Goal: Transaction & Acquisition: Purchase product/service

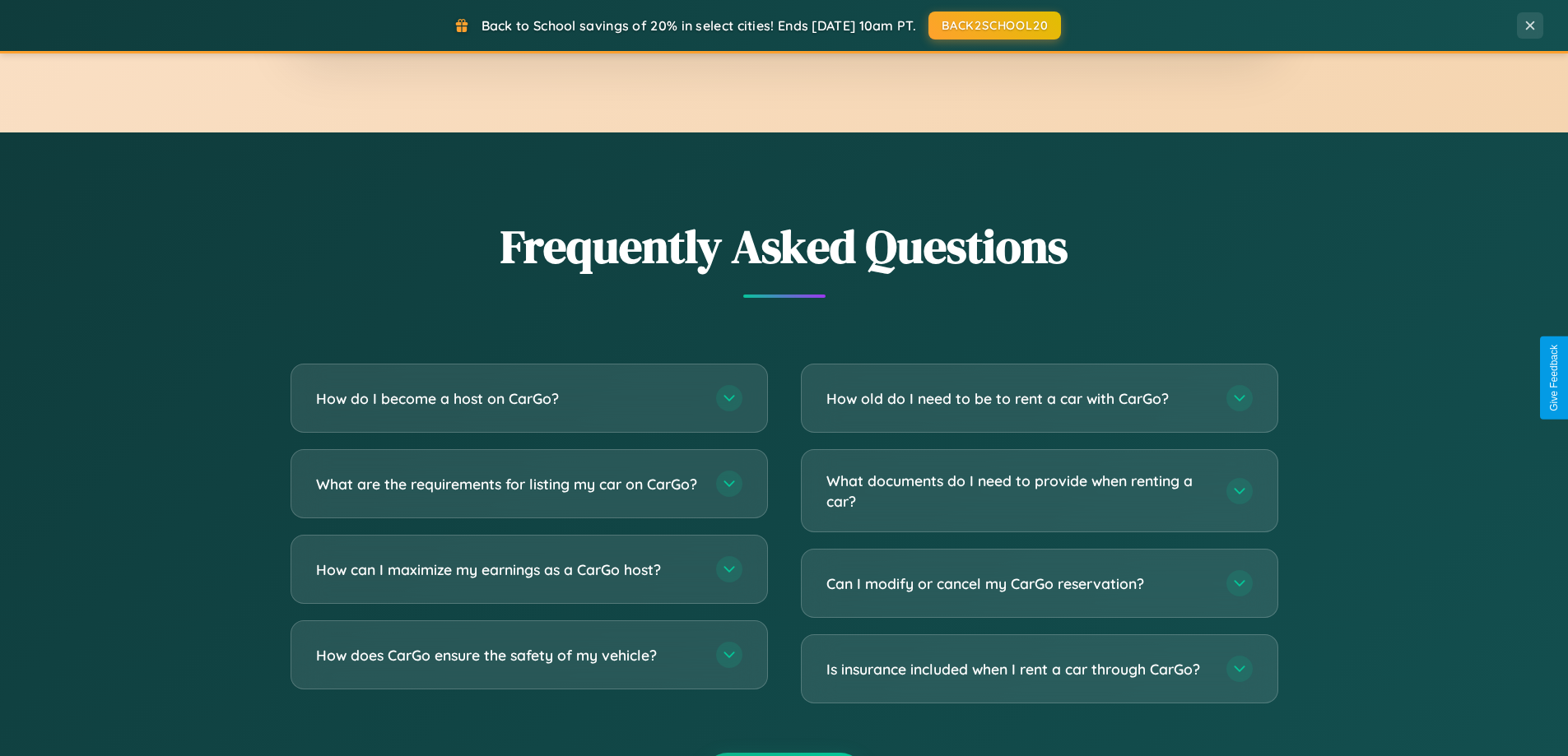
scroll to position [3167, 0]
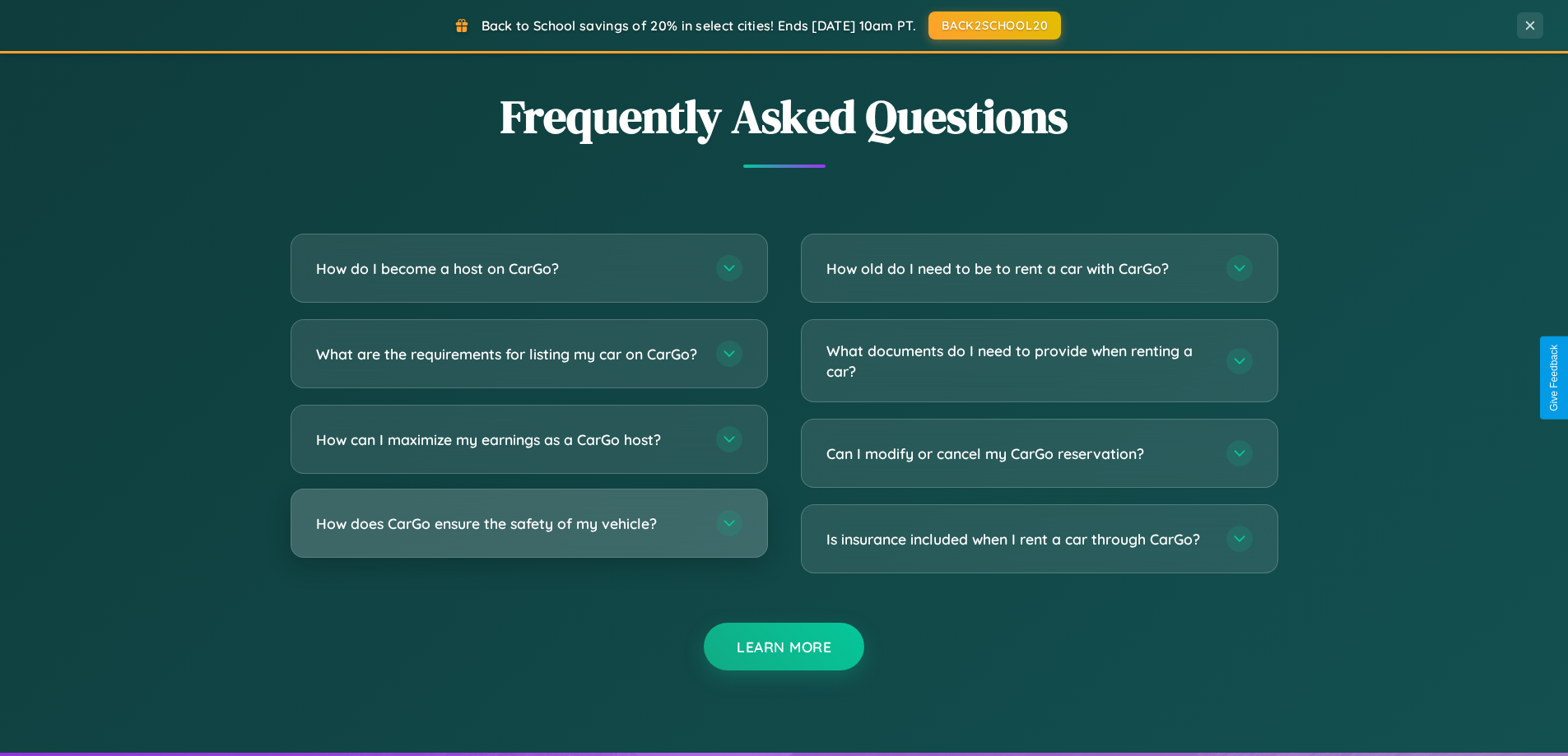
click at [528, 534] on h3 "How does CarGo ensure the safety of my vehicle?" at bounding box center [508, 524] width 384 height 20
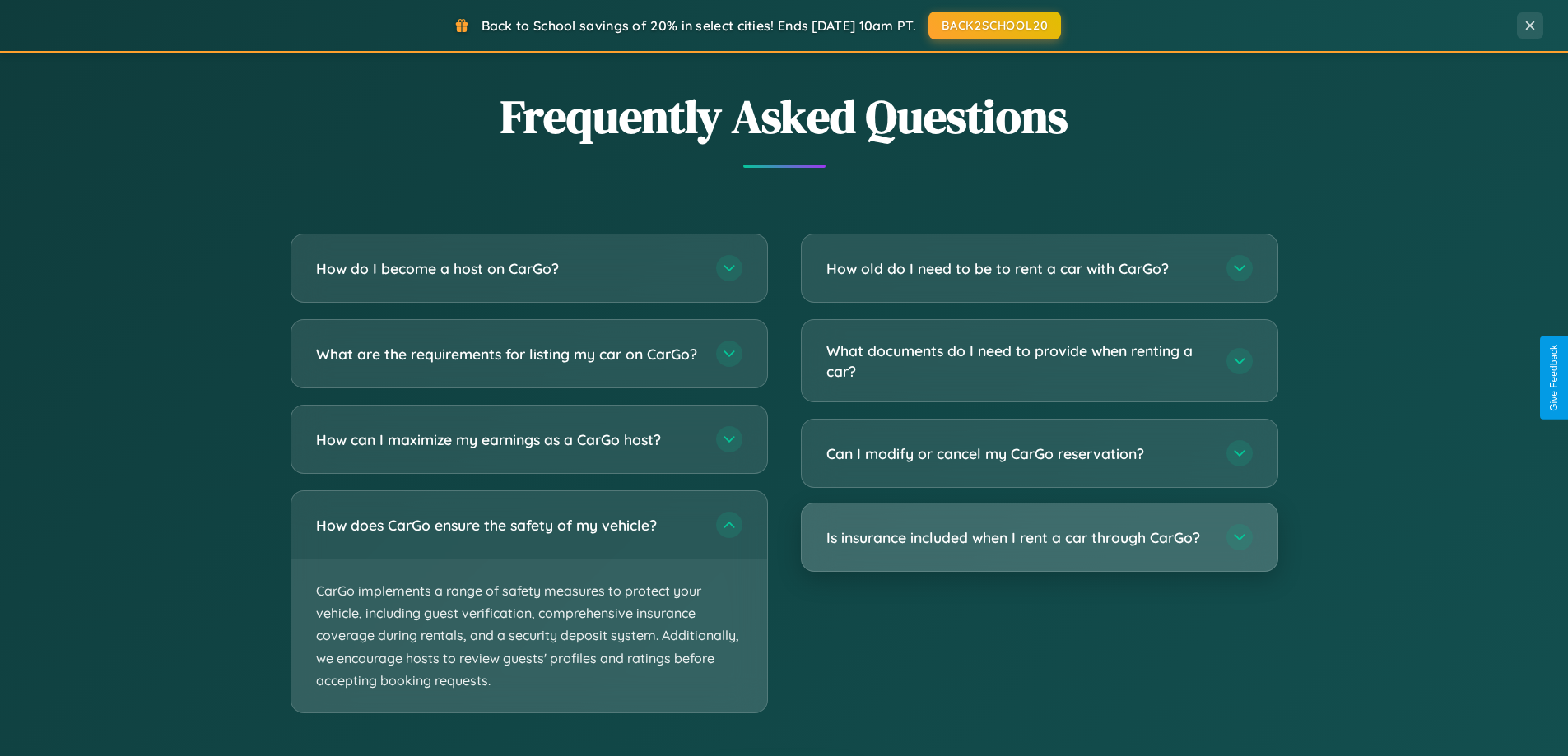
click at [1038, 539] on h3 "Is insurance included when I rent a car through CarGo?" at bounding box center [1018, 537] width 384 height 20
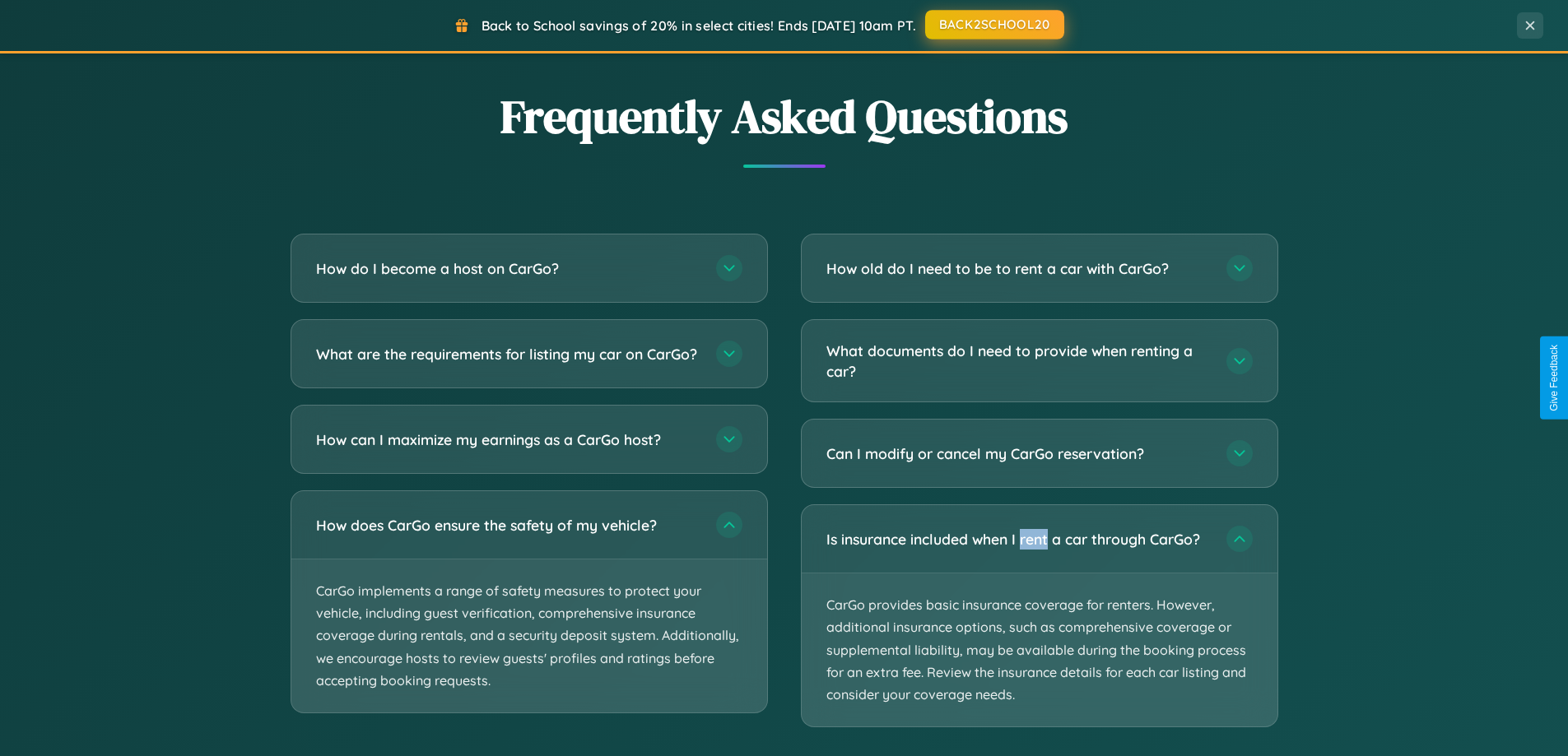
click at [993, 26] on button "BACK2SCHOOL20" at bounding box center [994, 25] width 139 height 30
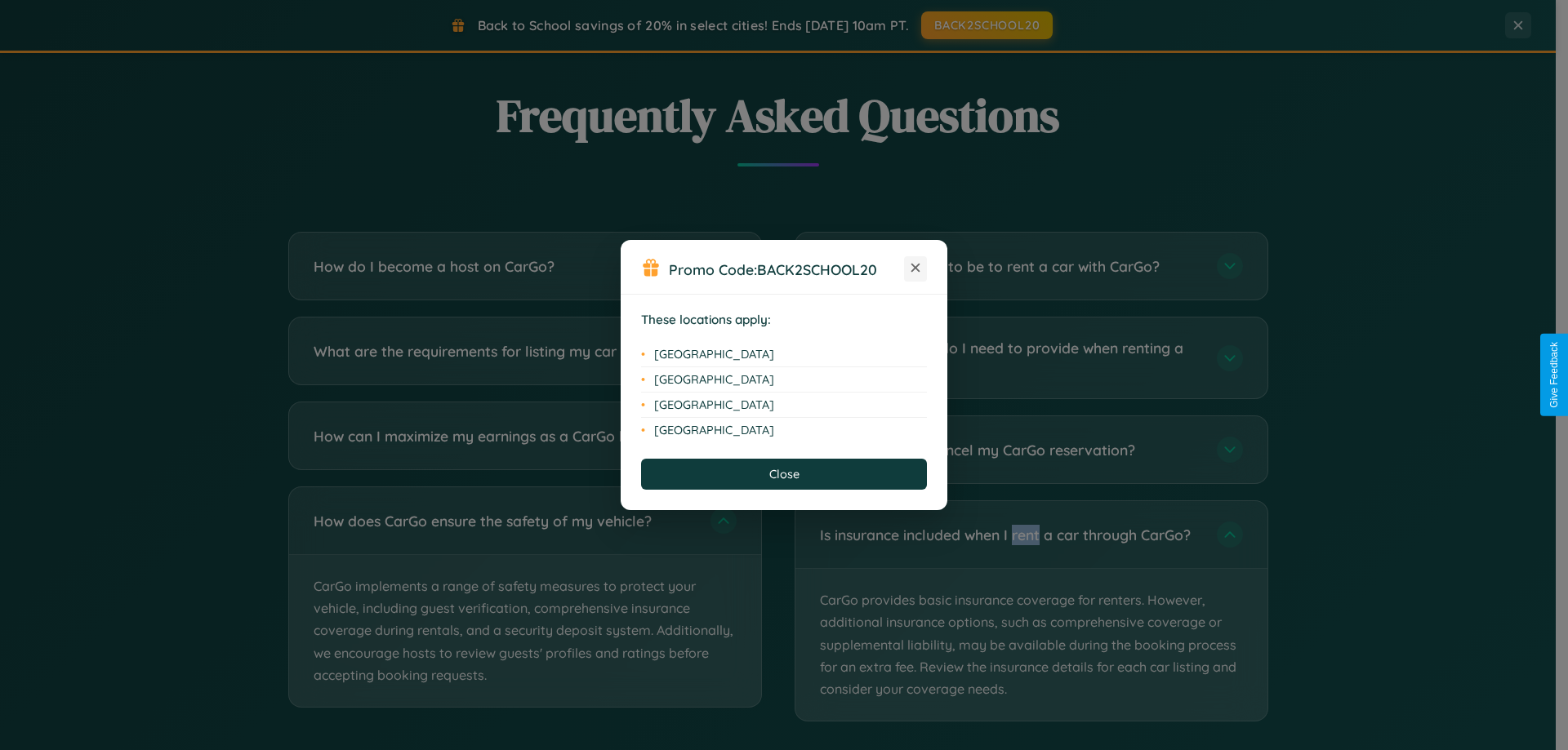
click at [915, 269] on icon at bounding box center [916, 268] width 9 height 9
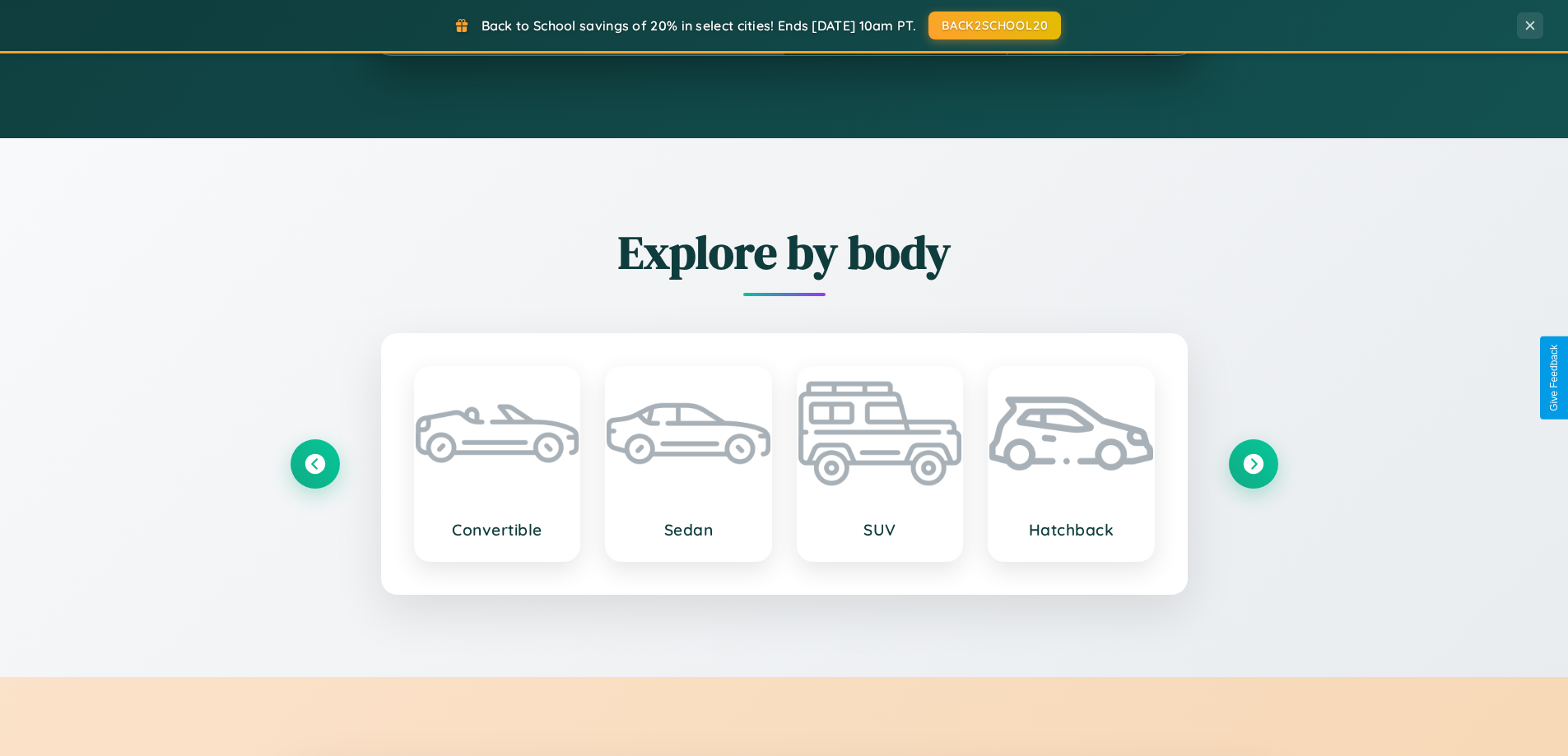
scroll to position [0, 0]
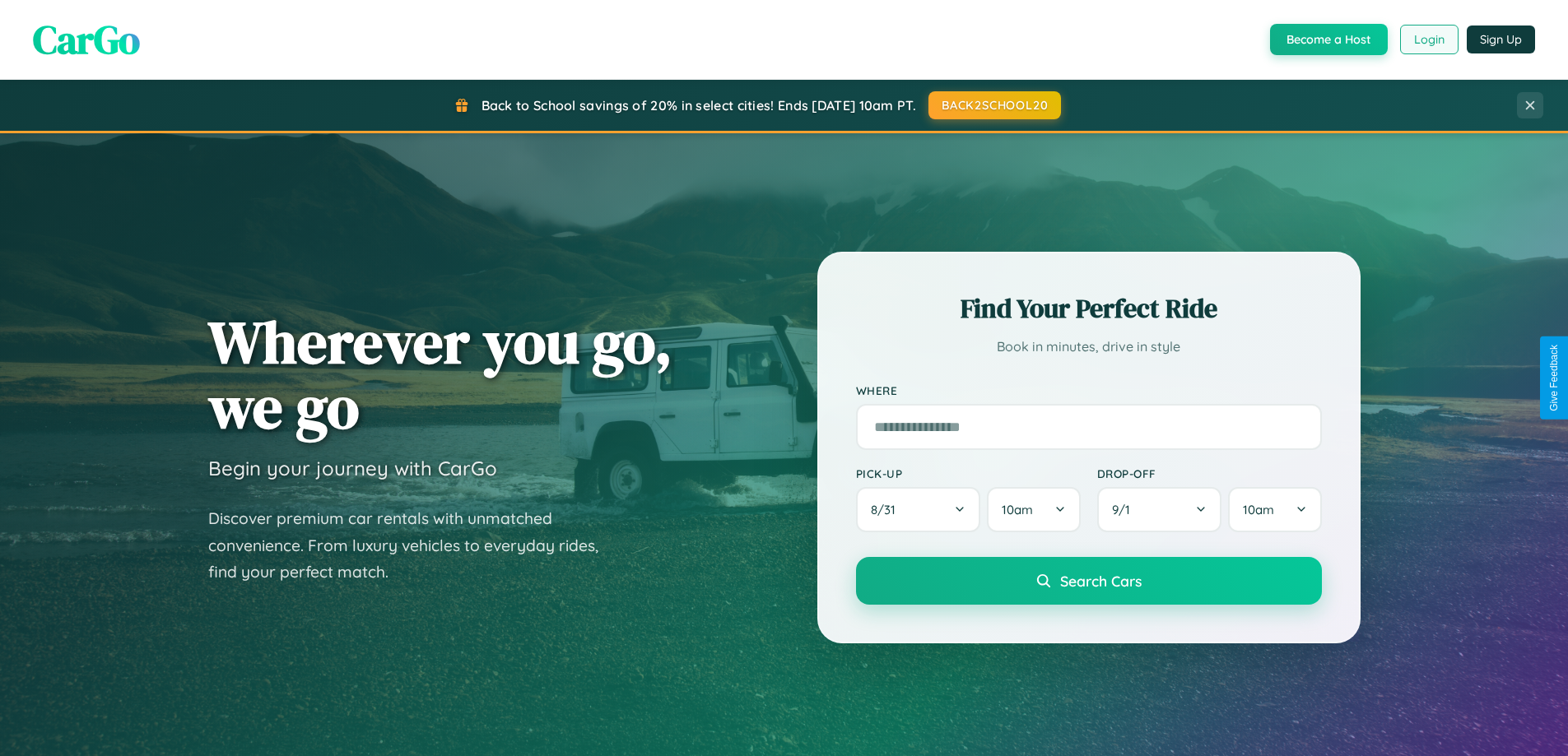
click at [1428, 40] on button "Login" at bounding box center [1429, 40] width 58 height 30
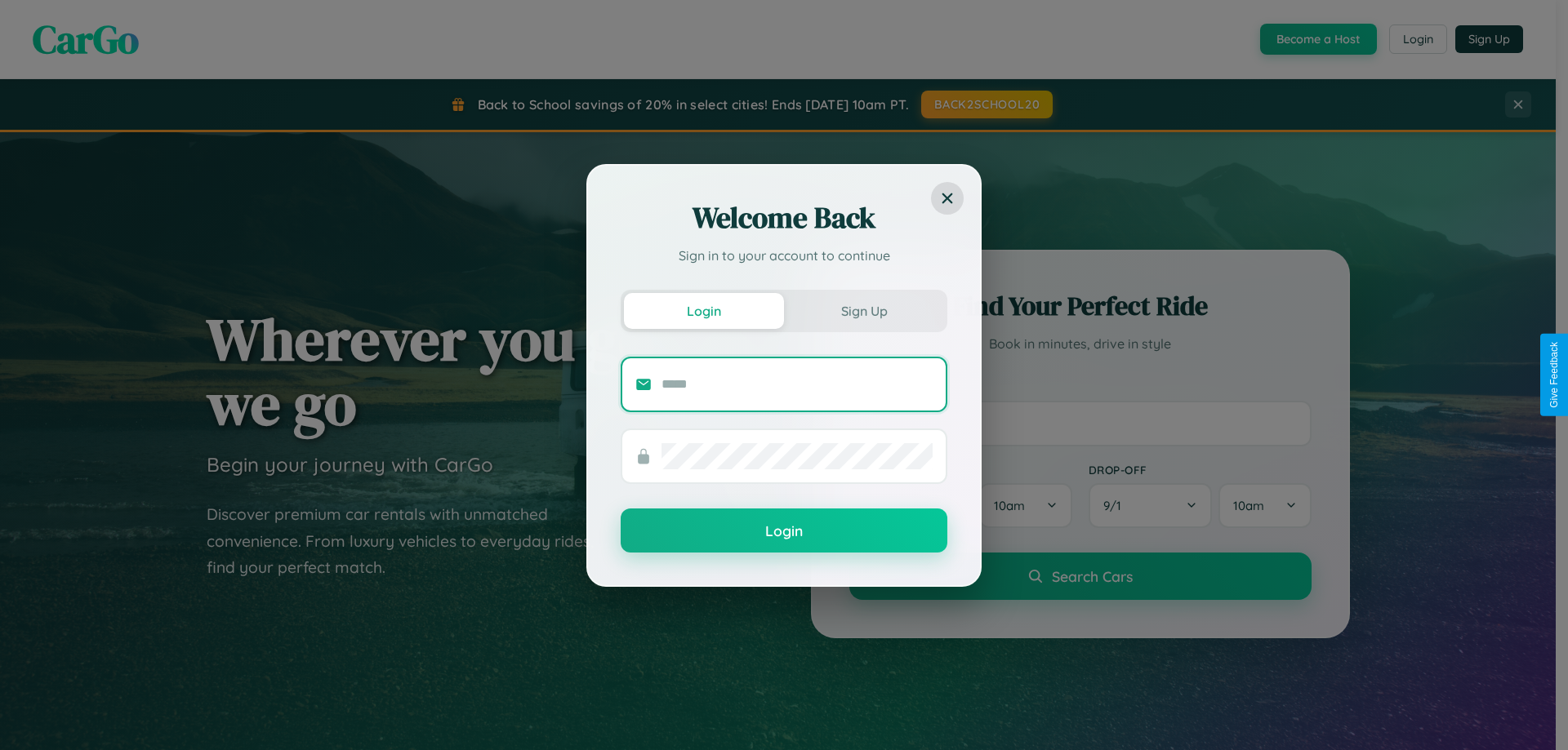
click at [797, 384] on input "text" at bounding box center [797, 385] width 271 height 26
type input "**********"
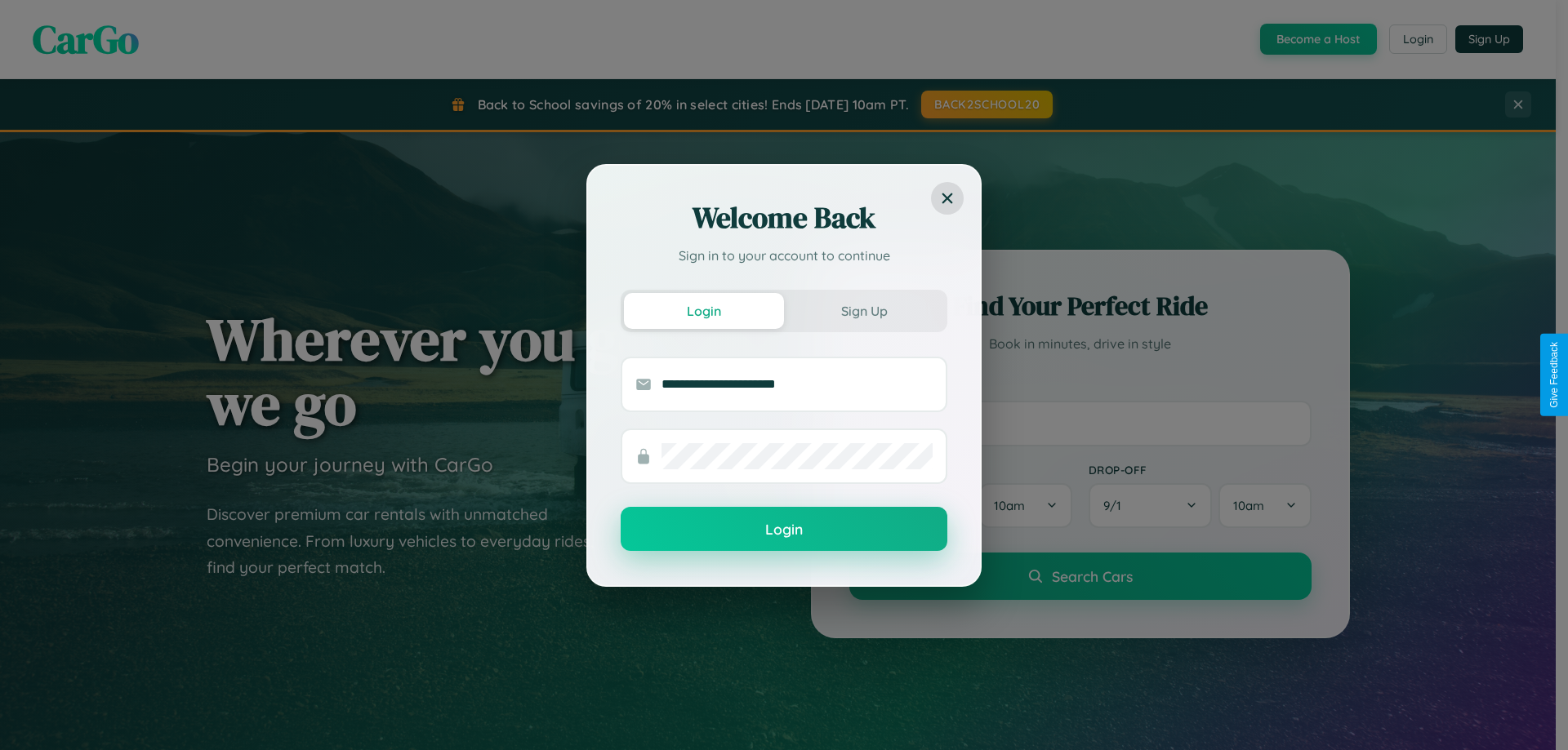
click at [784, 530] on button "Login" at bounding box center [784, 529] width 327 height 45
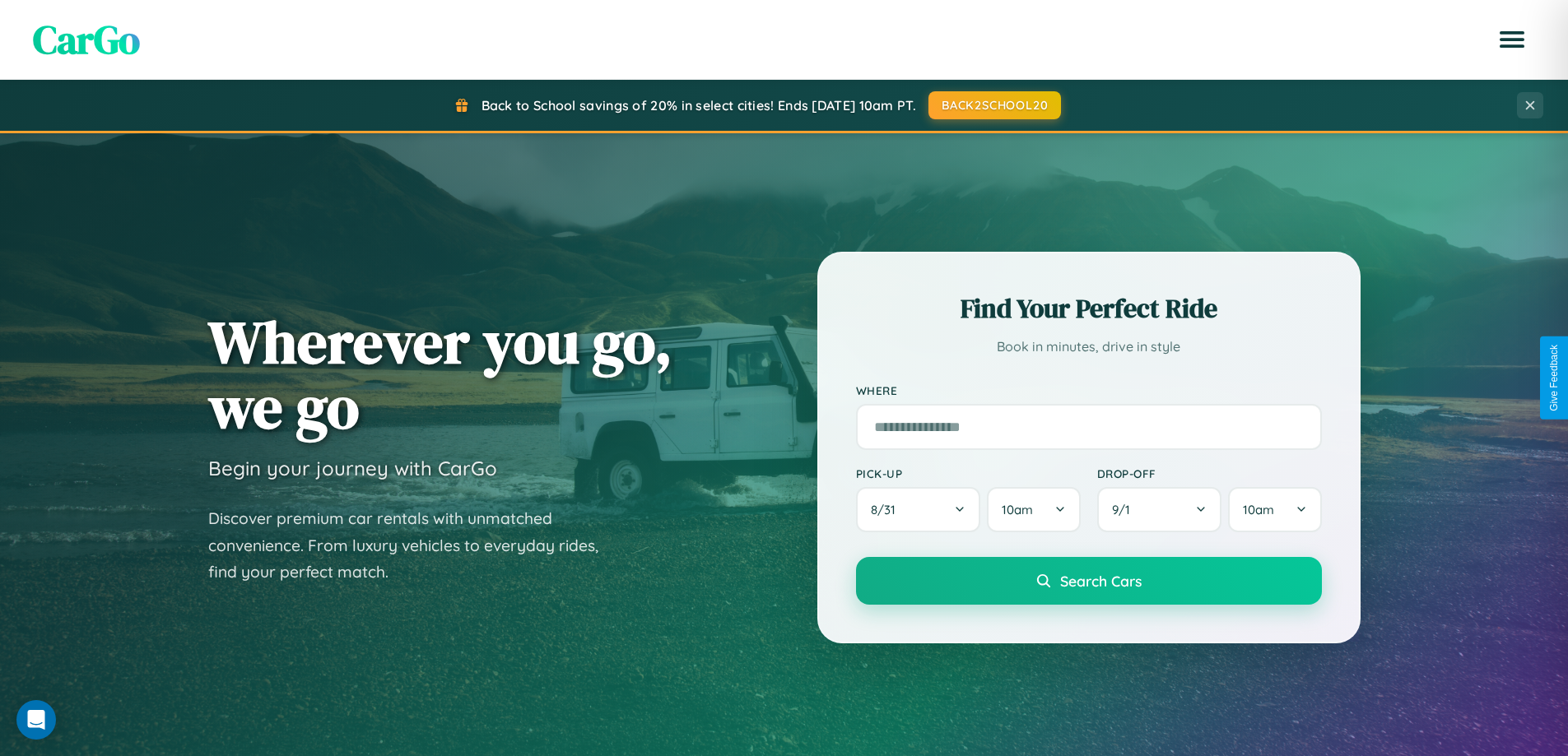
scroll to position [48, 0]
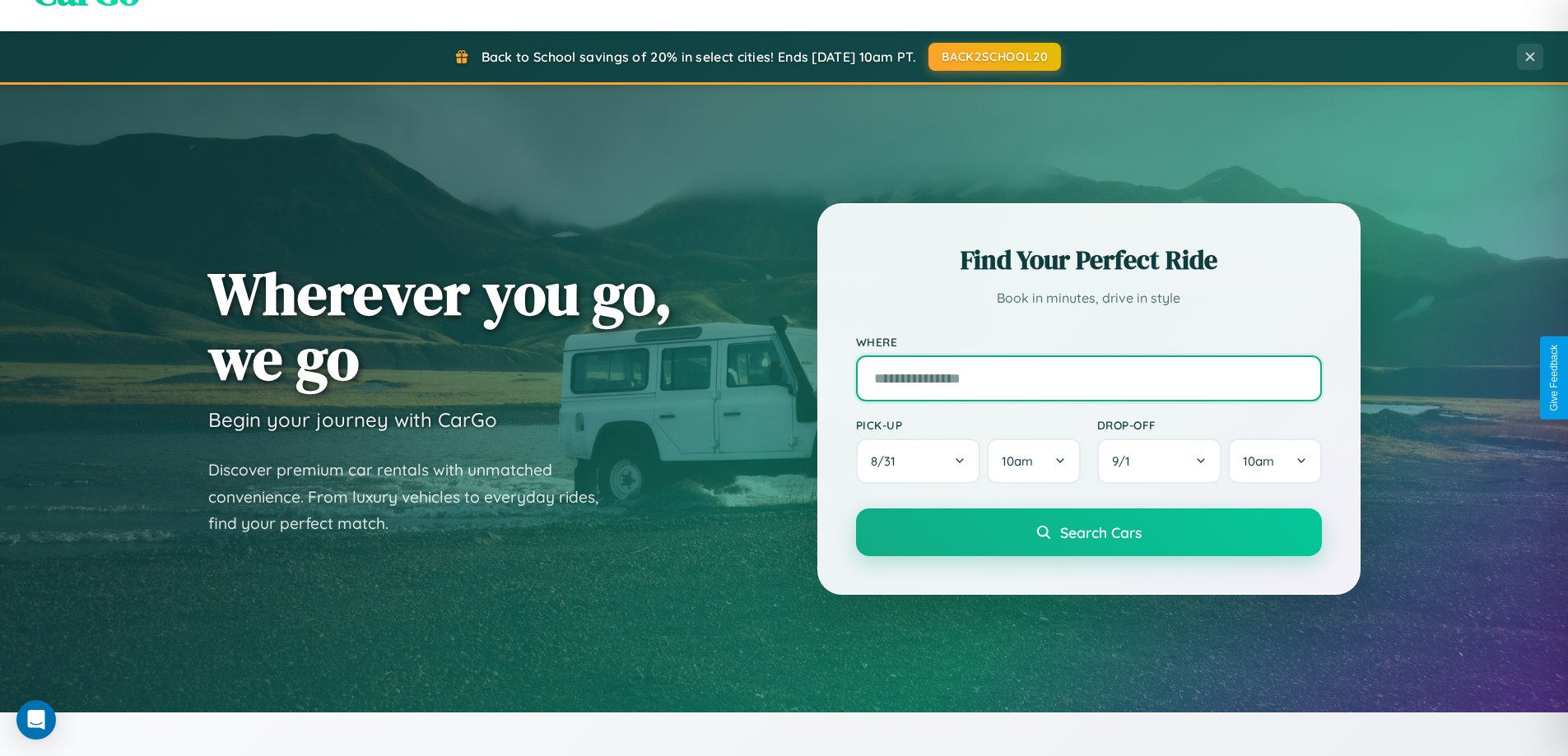
click at [1088, 378] on input "text" at bounding box center [1088, 378] width 465 height 46
type input "**********"
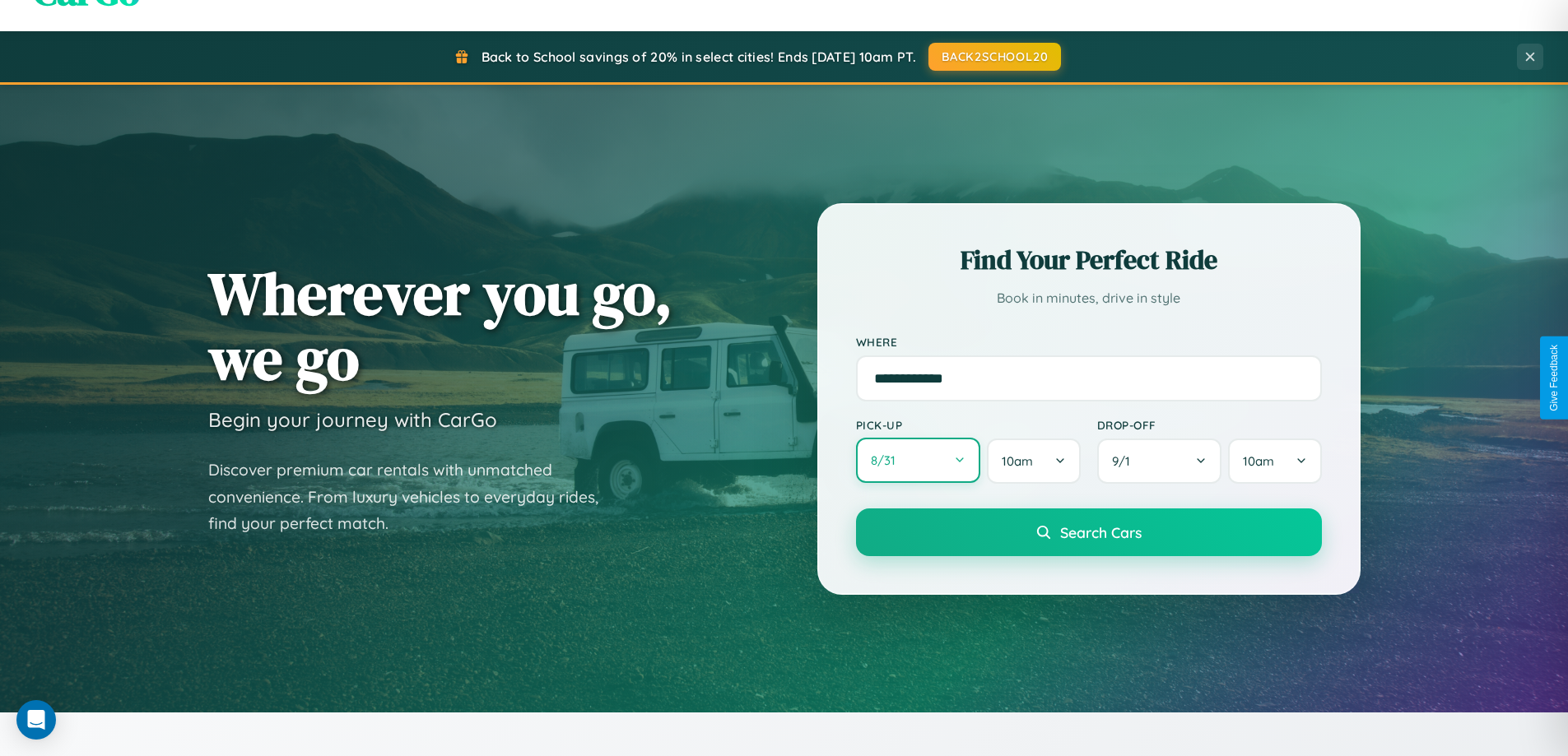
click at [918, 462] on button "8 / 31" at bounding box center [919, 460] width 125 height 45
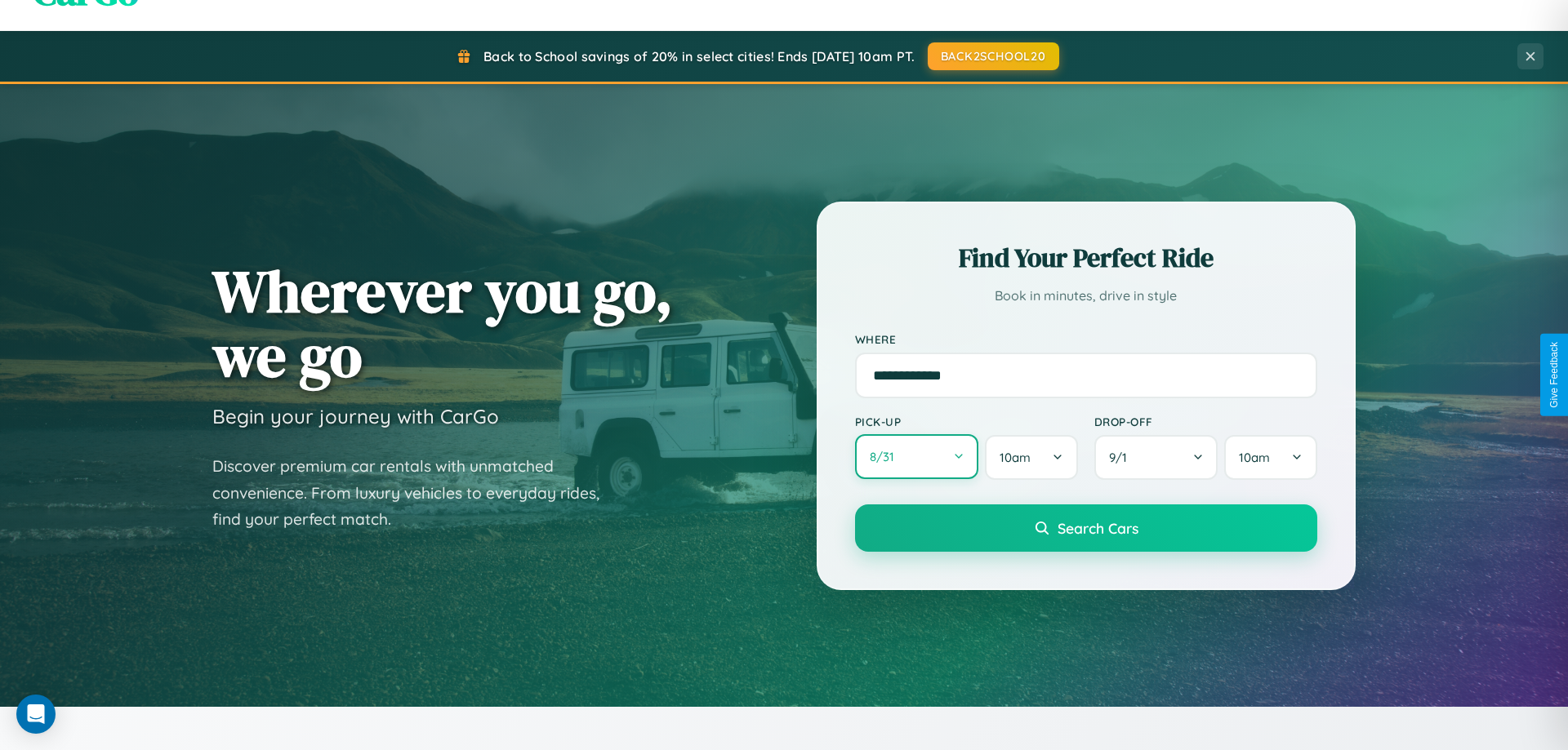
select select "*"
select select "****"
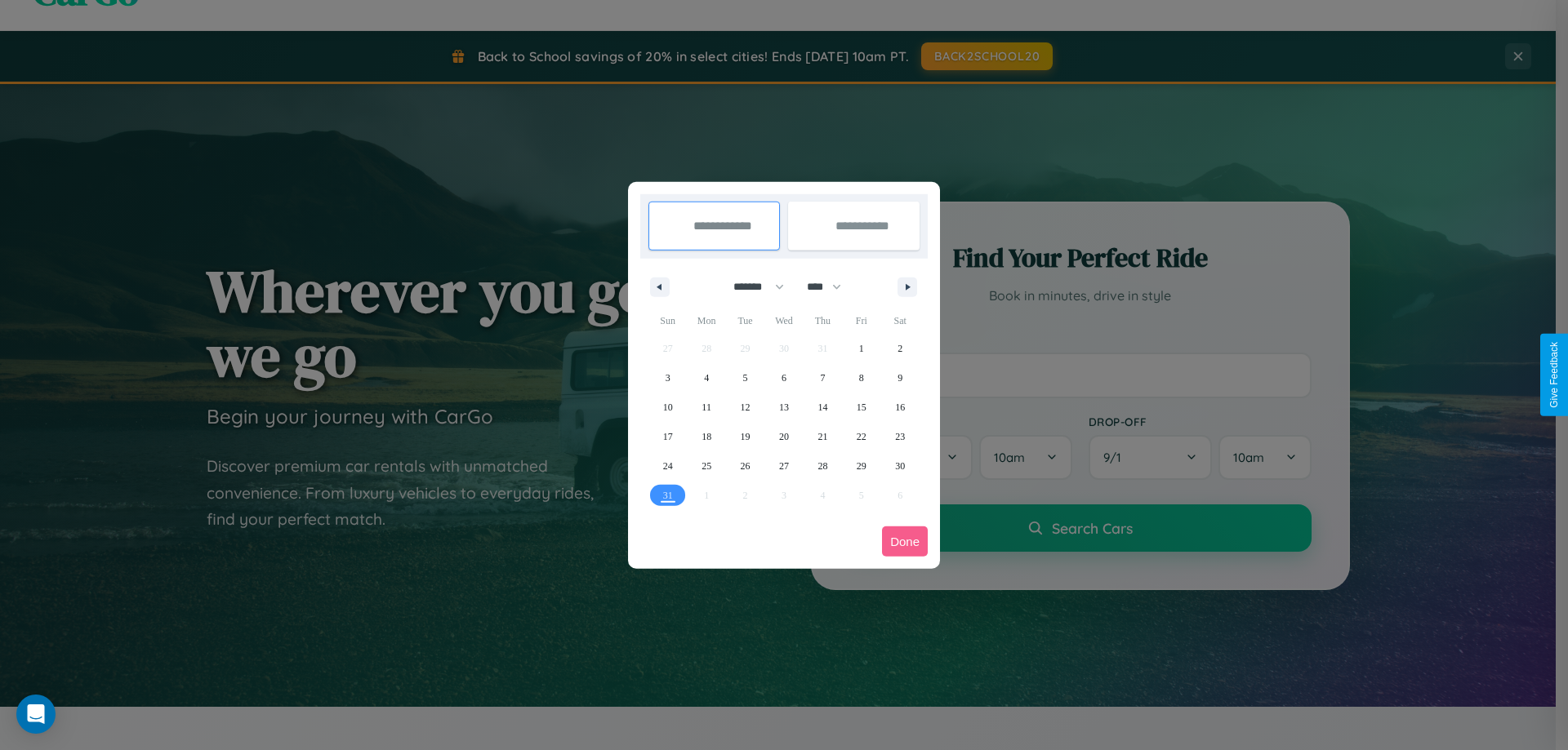
click at [751, 286] on select "******* ******** ***** ***** *** **** **** ****** ********* ******* ******** **…" at bounding box center [755, 286] width 69 height 27
select select "**"
click at [745, 407] on span "11" at bounding box center [745, 408] width 10 height 30
type input "**********"
click at [745, 436] on span "18" at bounding box center [745, 437] width 10 height 30
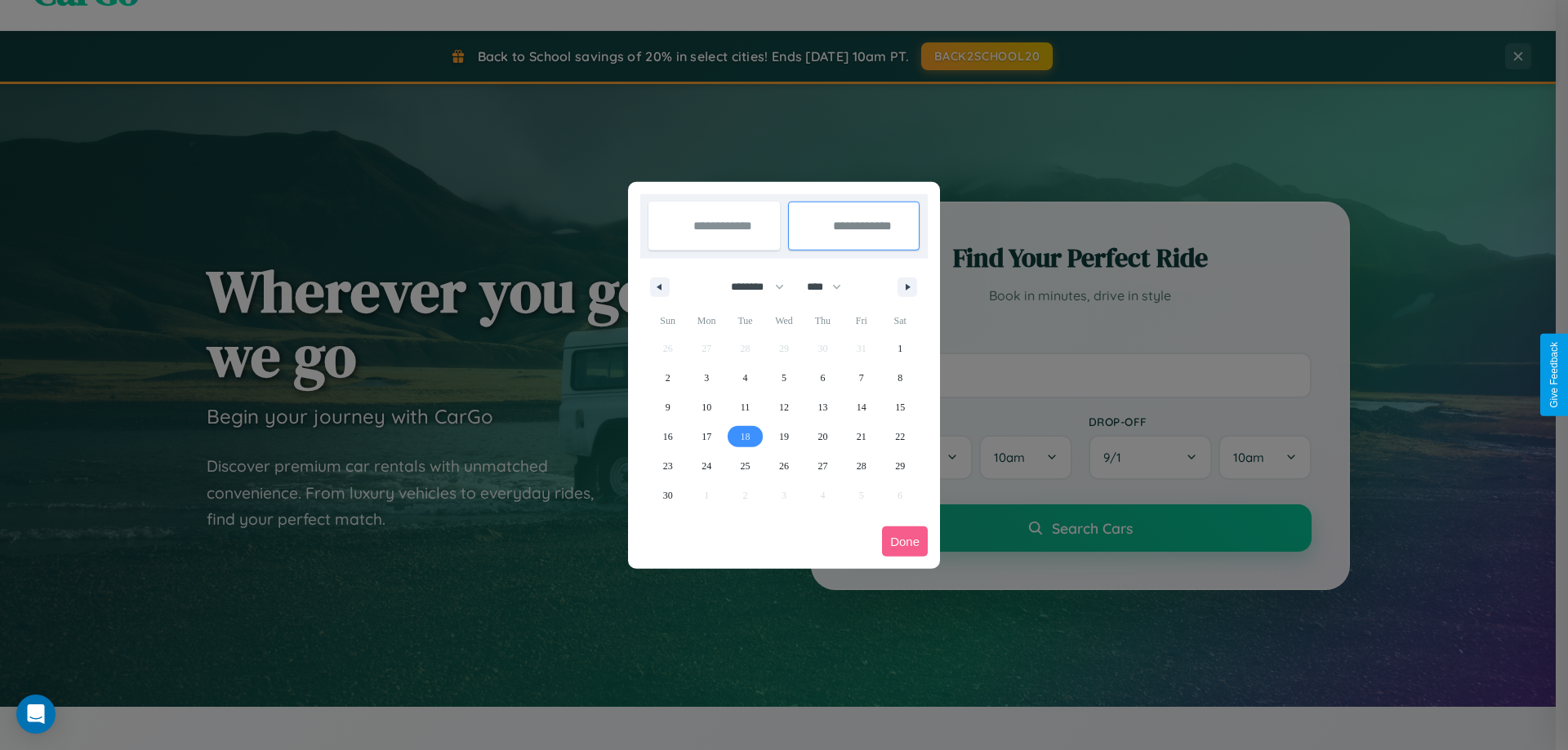
type input "**********"
click at [904, 541] on button "Done" at bounding box center [904, 541] width 45 height 31
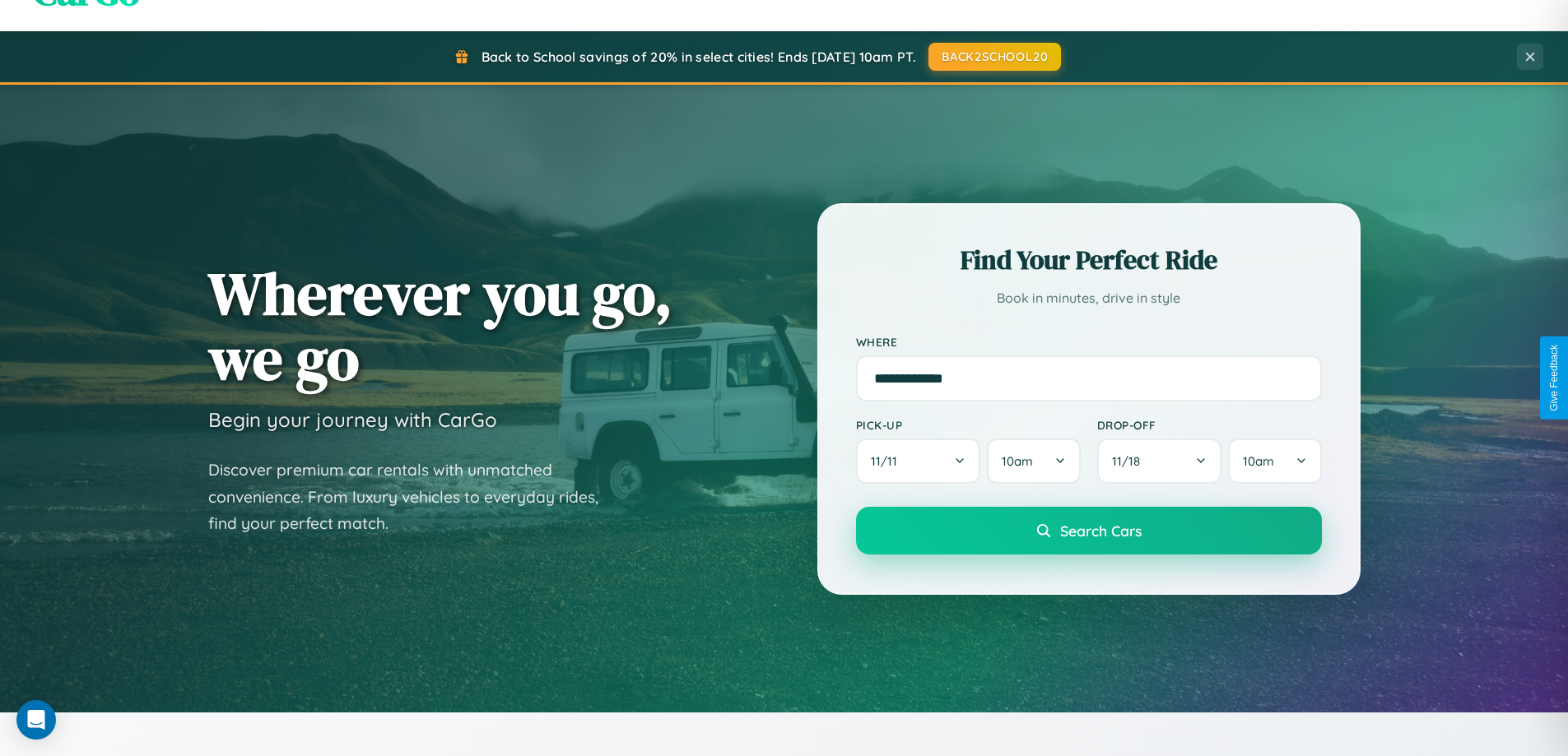
click at [1088, 531] on span "Search Cars" at bounding box center [1101, 531] width 82 height 18
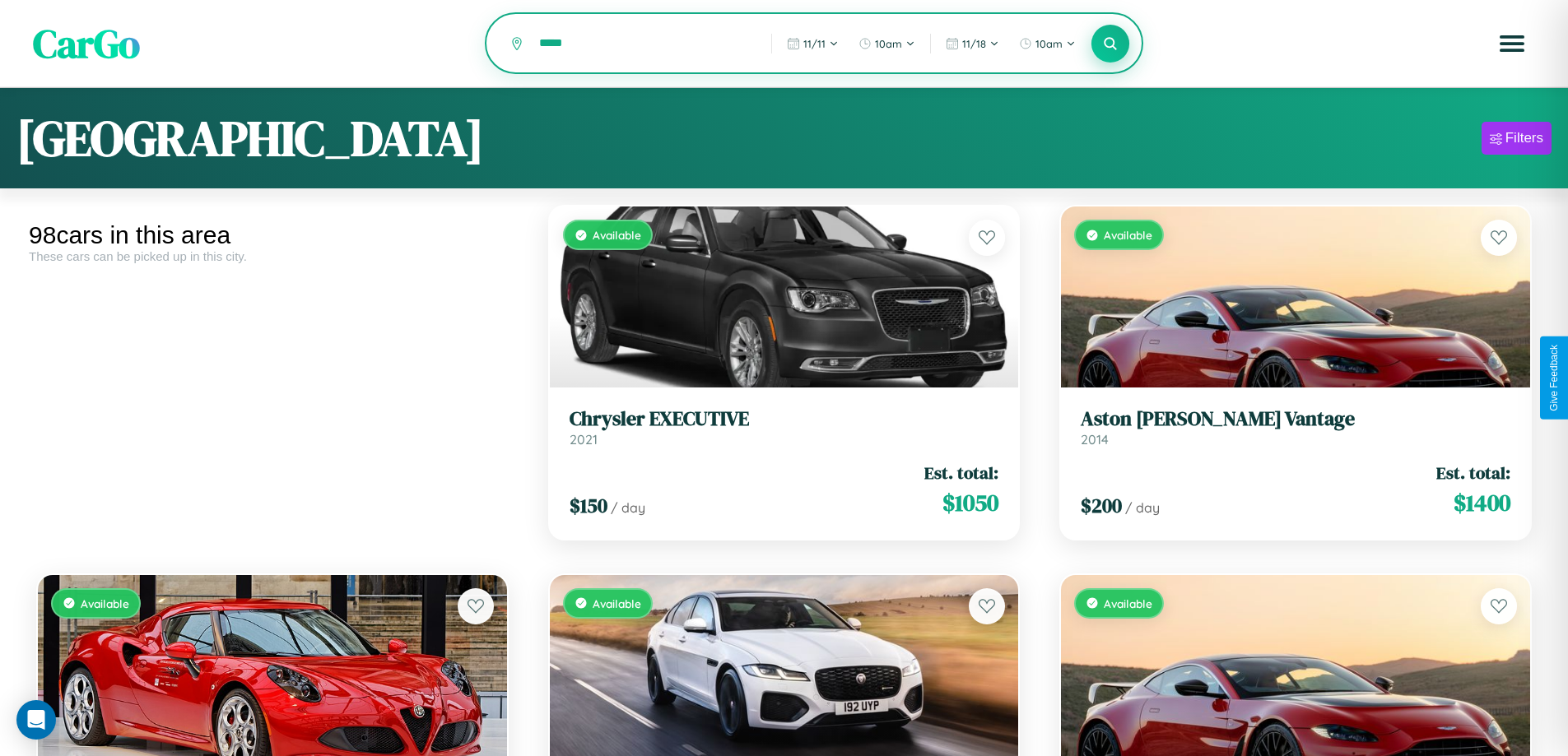
type input "*****"
click at [1110, 45] on icon at bounding box center [1110, 43] width 16 height 16
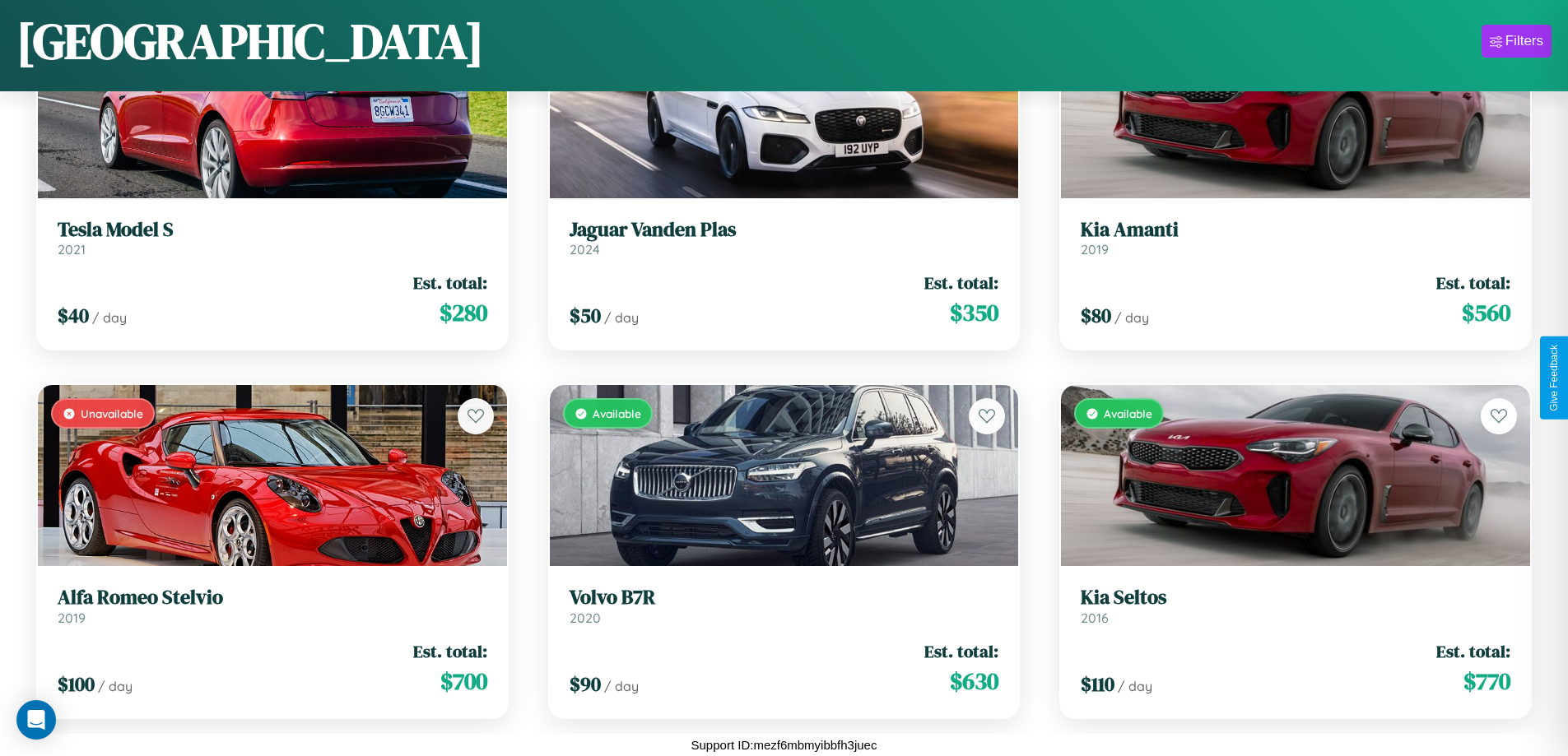
scroll to position [2443, 0]
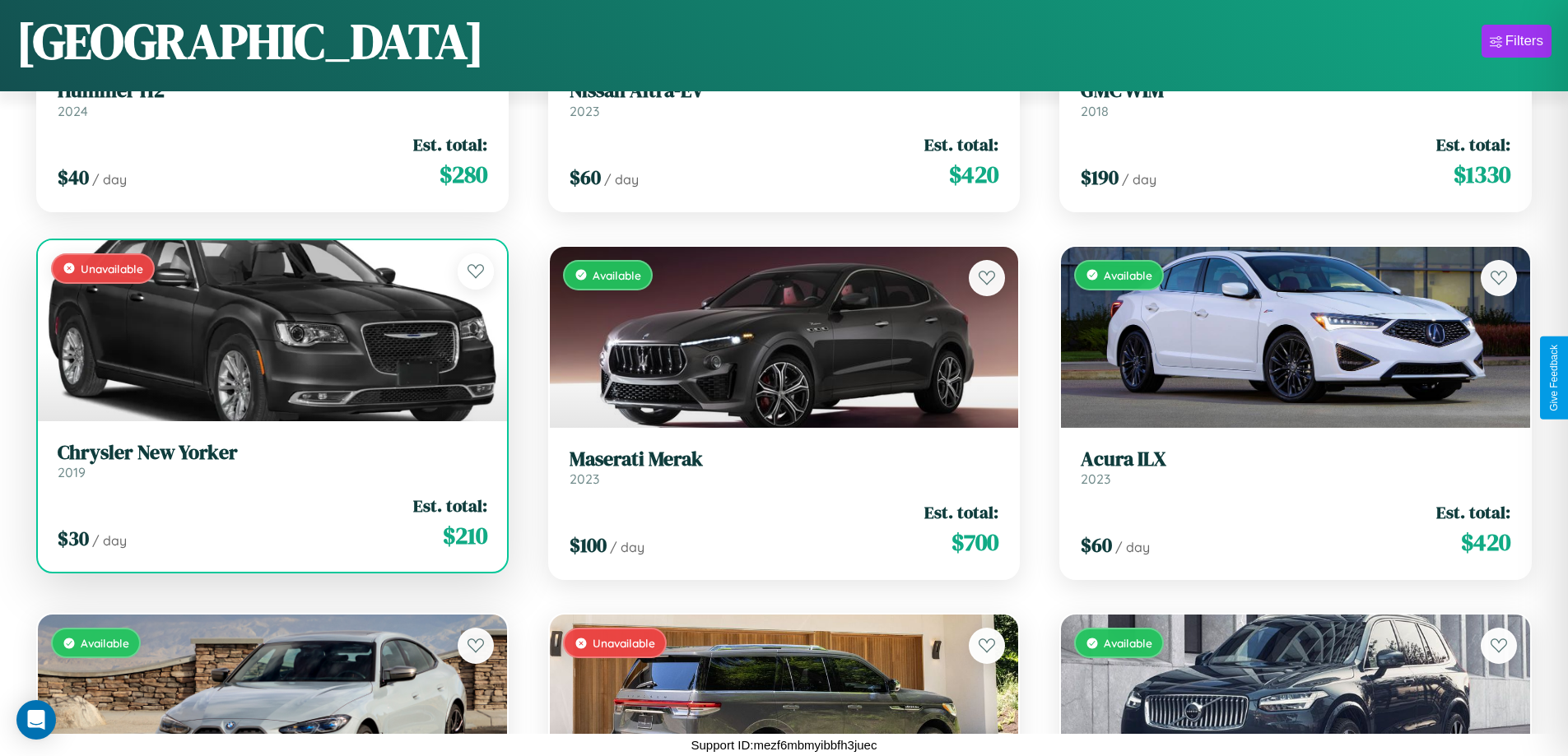
click at [270, 460] on h3 "Chrysler New Yorker" at bounding box center [272, 452] width 429 height 24
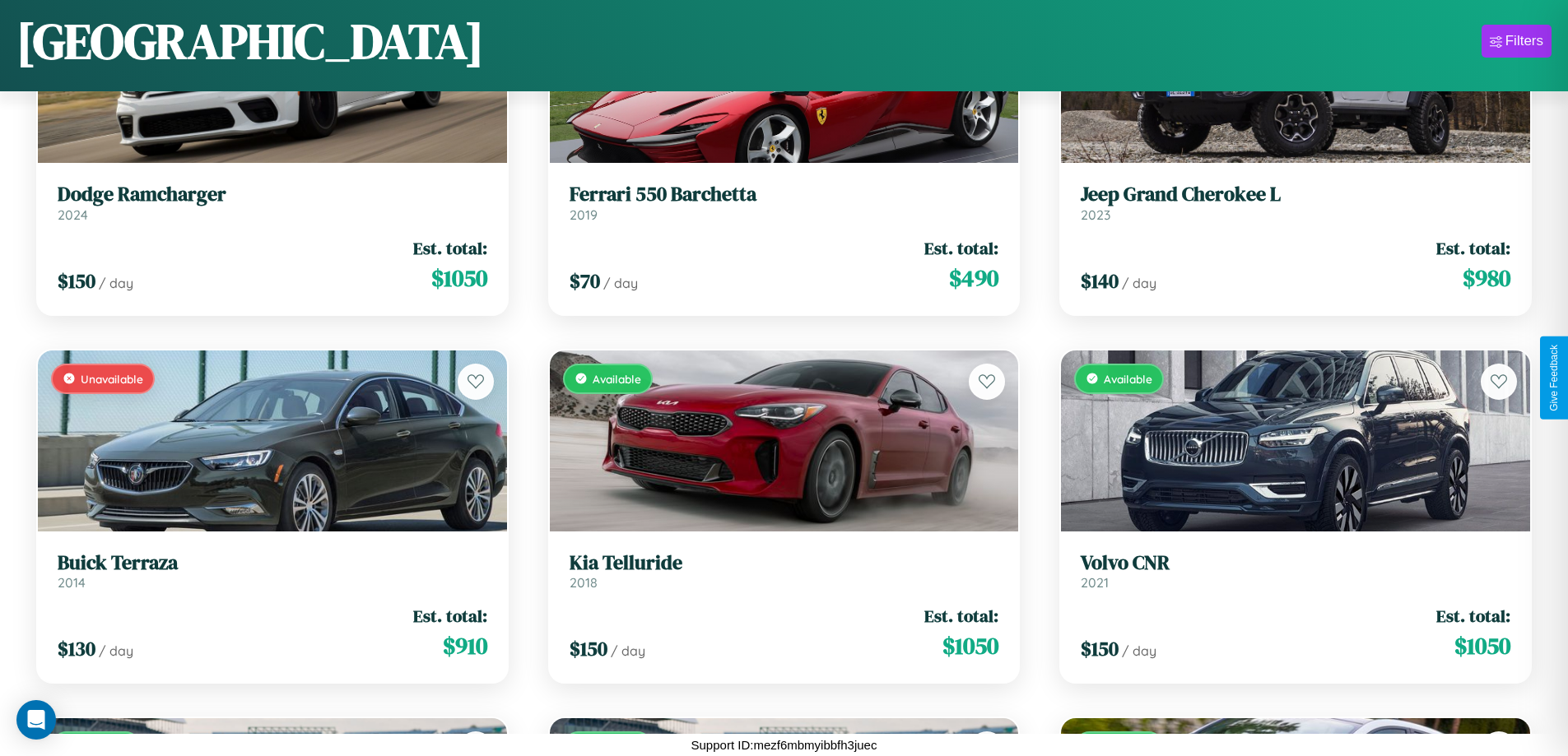
scroll to position [4286, 0]
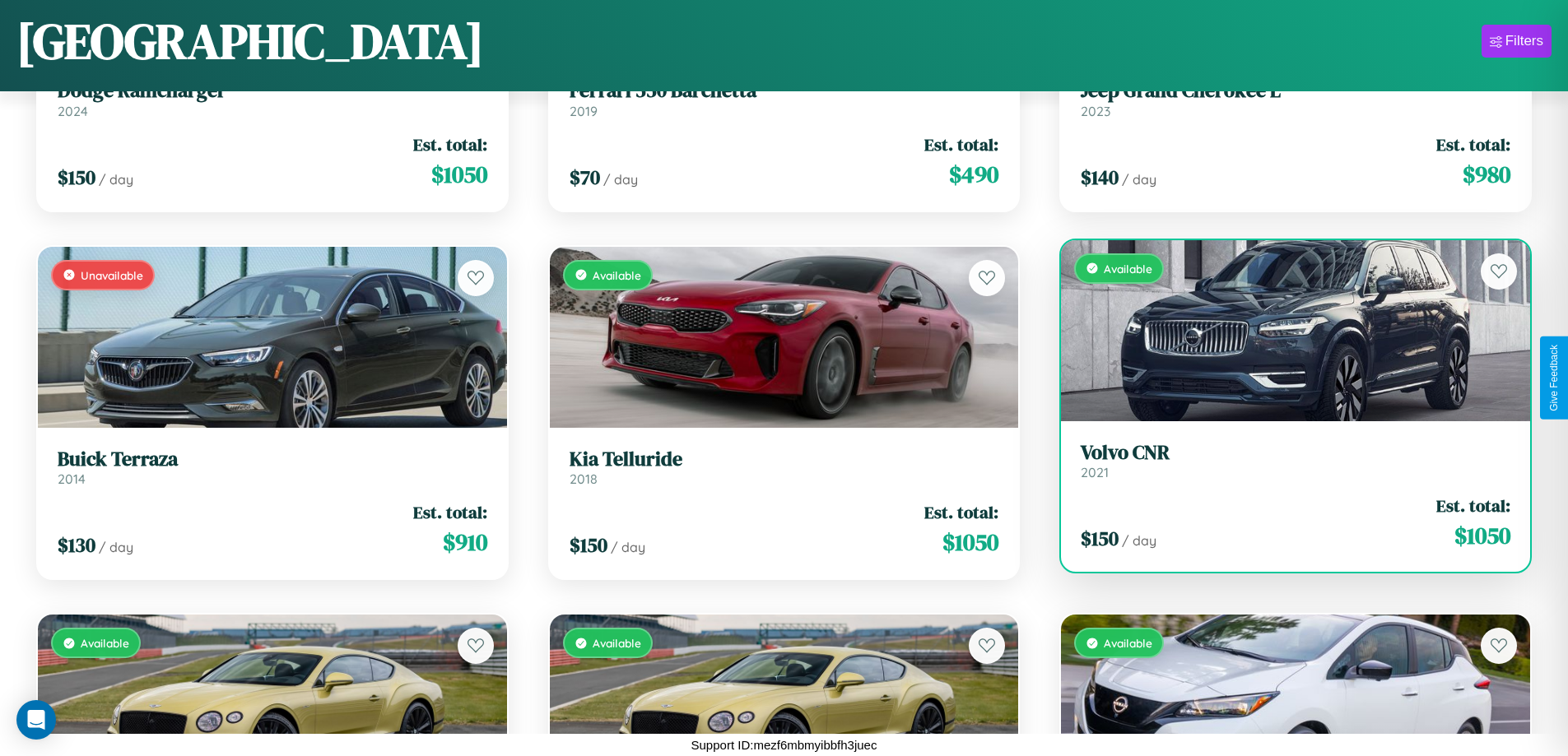
click at [1285, 461] on h3 "Volvo CNR" at bounding box center [1295, 452] width 429 height 24
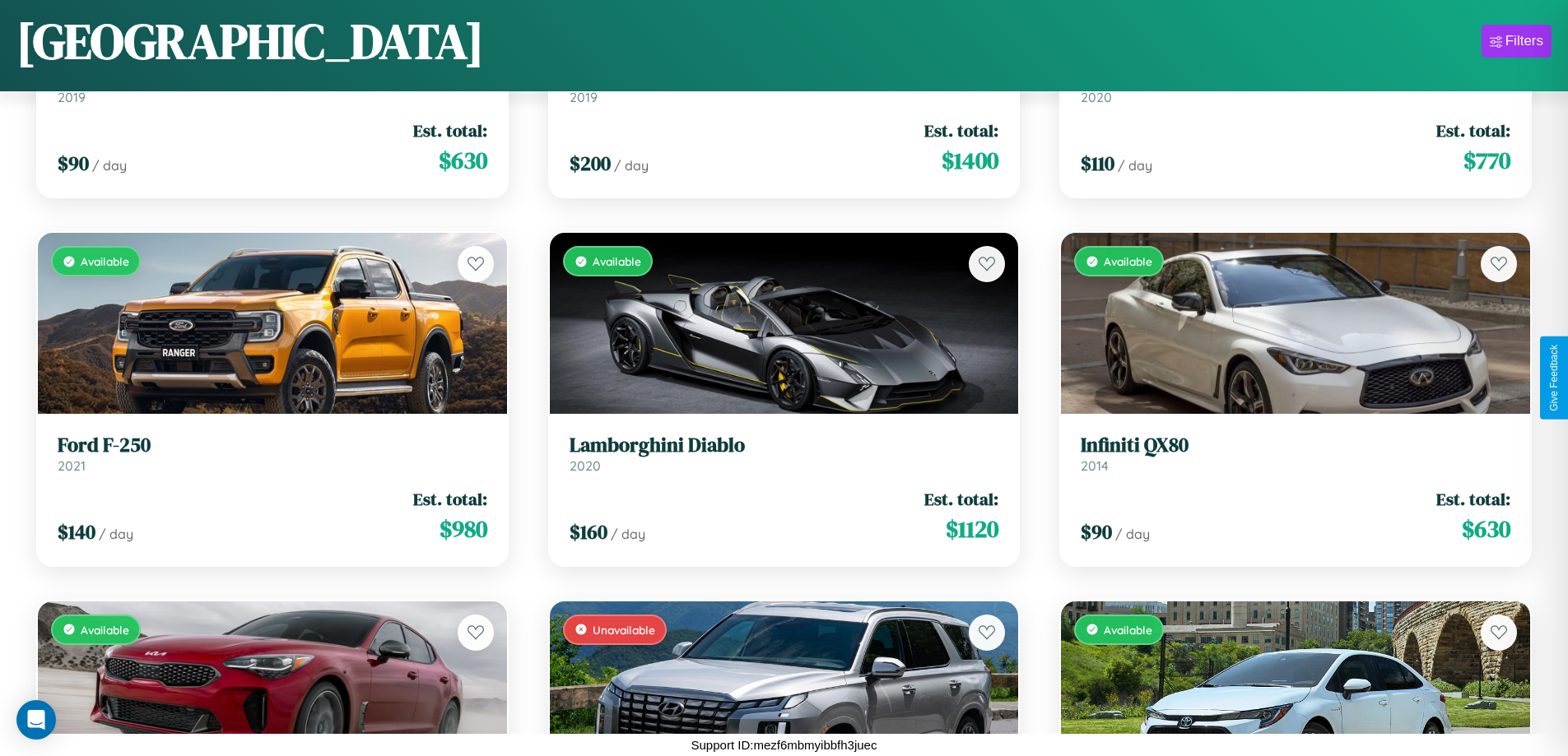
scroll to position [8709, 0]
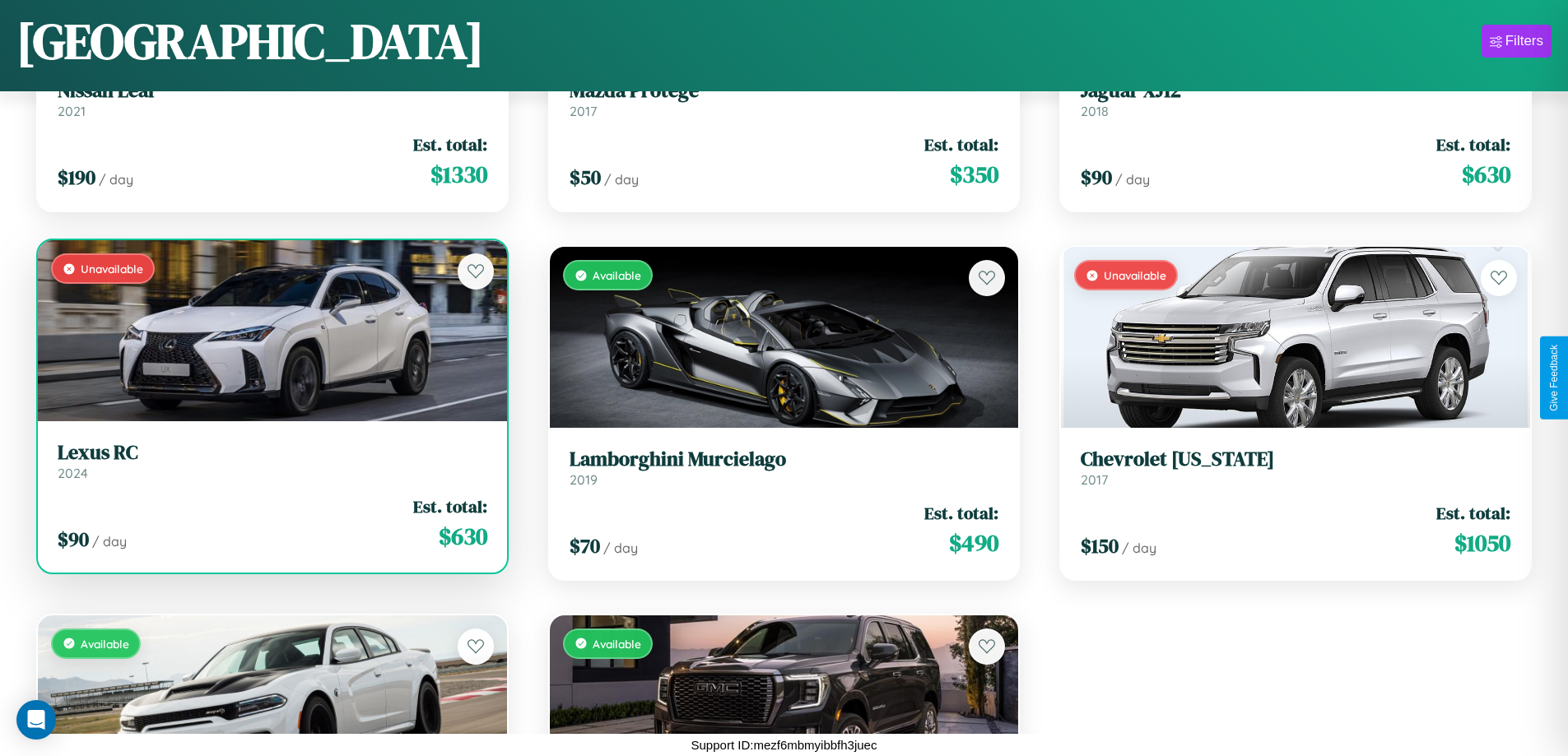
click at [270, 337] on div "Unavailable" at bounding box center [272, 331] width 469 height 181
click at [270, 331] on div "Unavailable" at bounding box center [272, 331] width 469 height 181
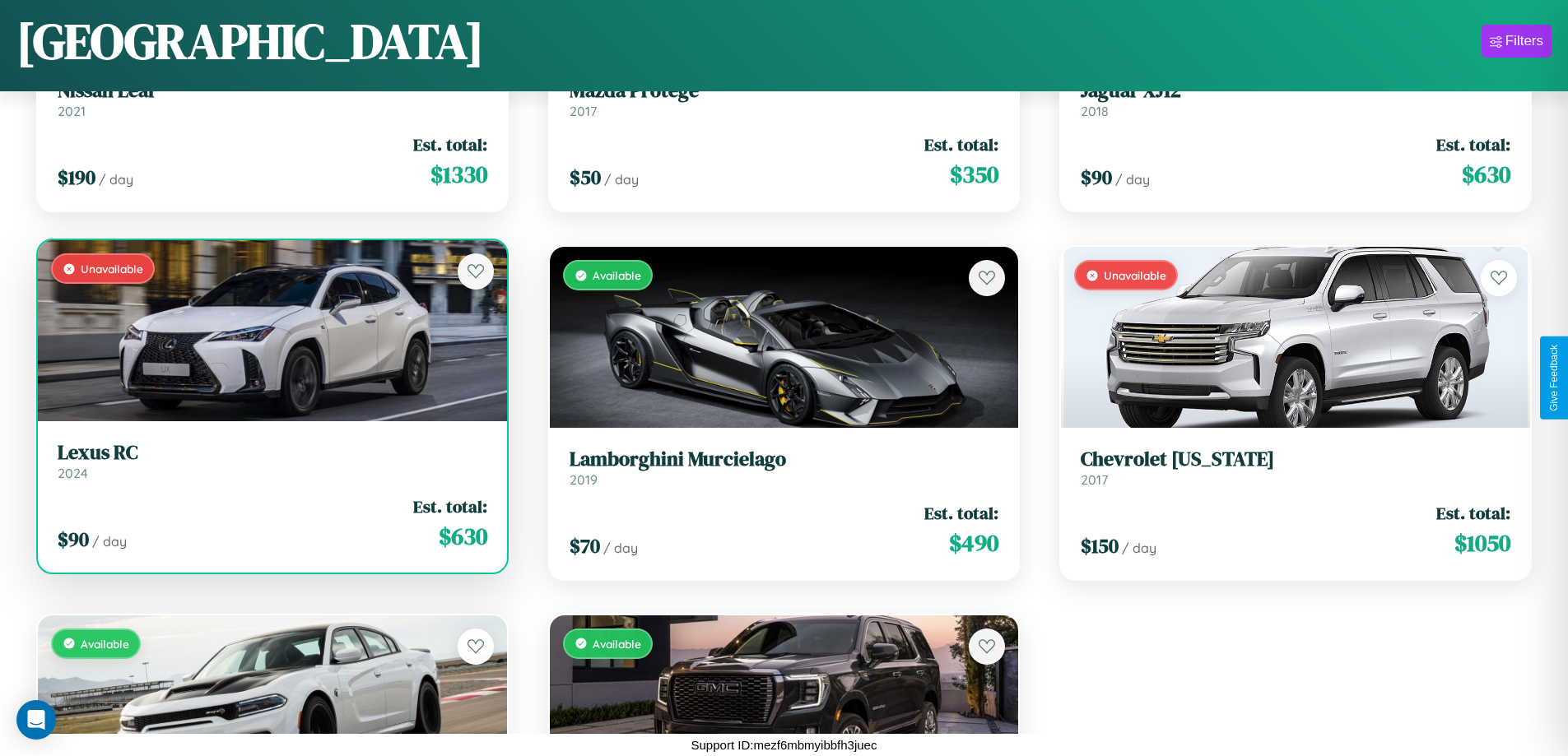
click at [270, 331] on div "Unavailable" at bounding box center [272, 331] width 469 height 181
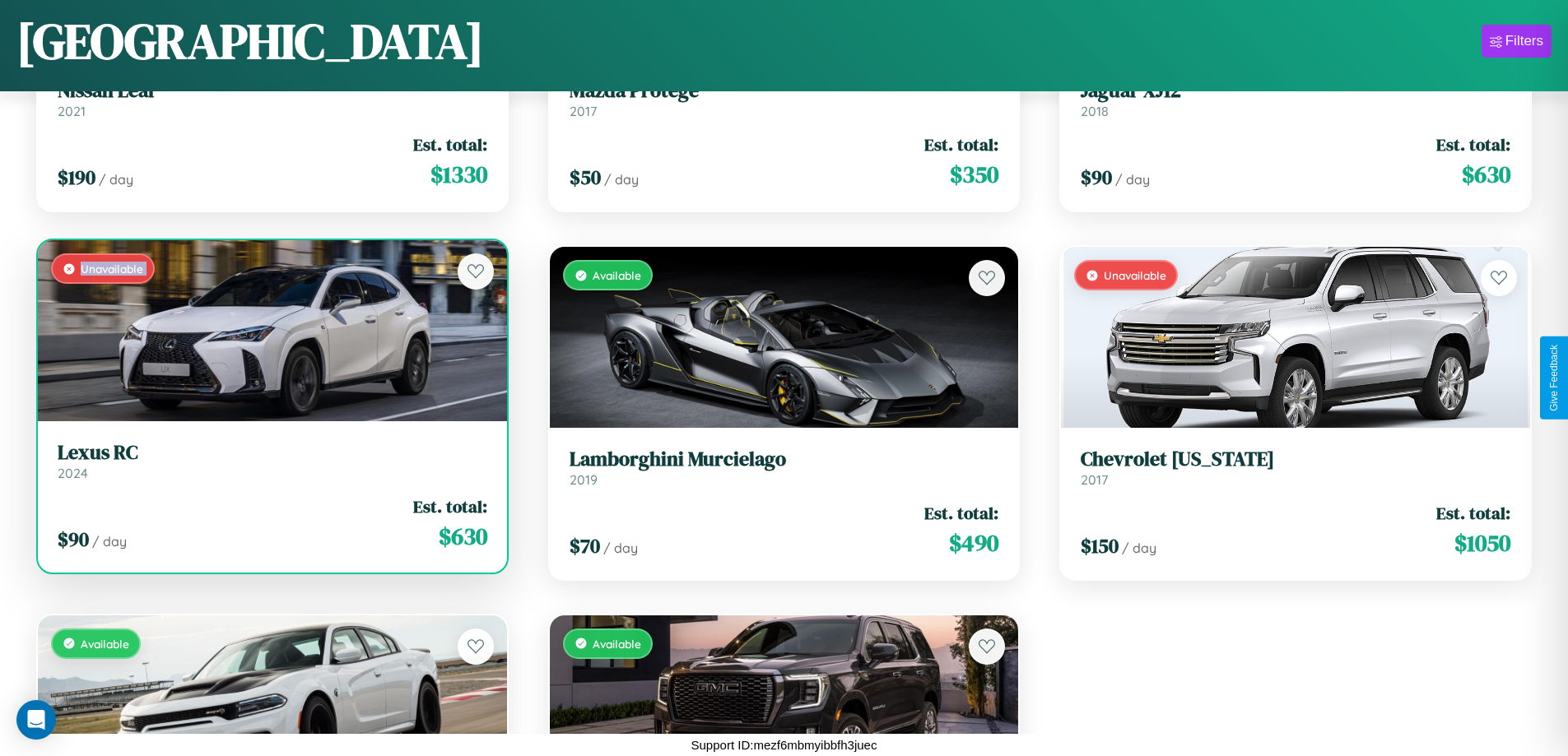
click at [270, 331] on div "Unavailable" at bounding box center [272, 331] width 469 height 181
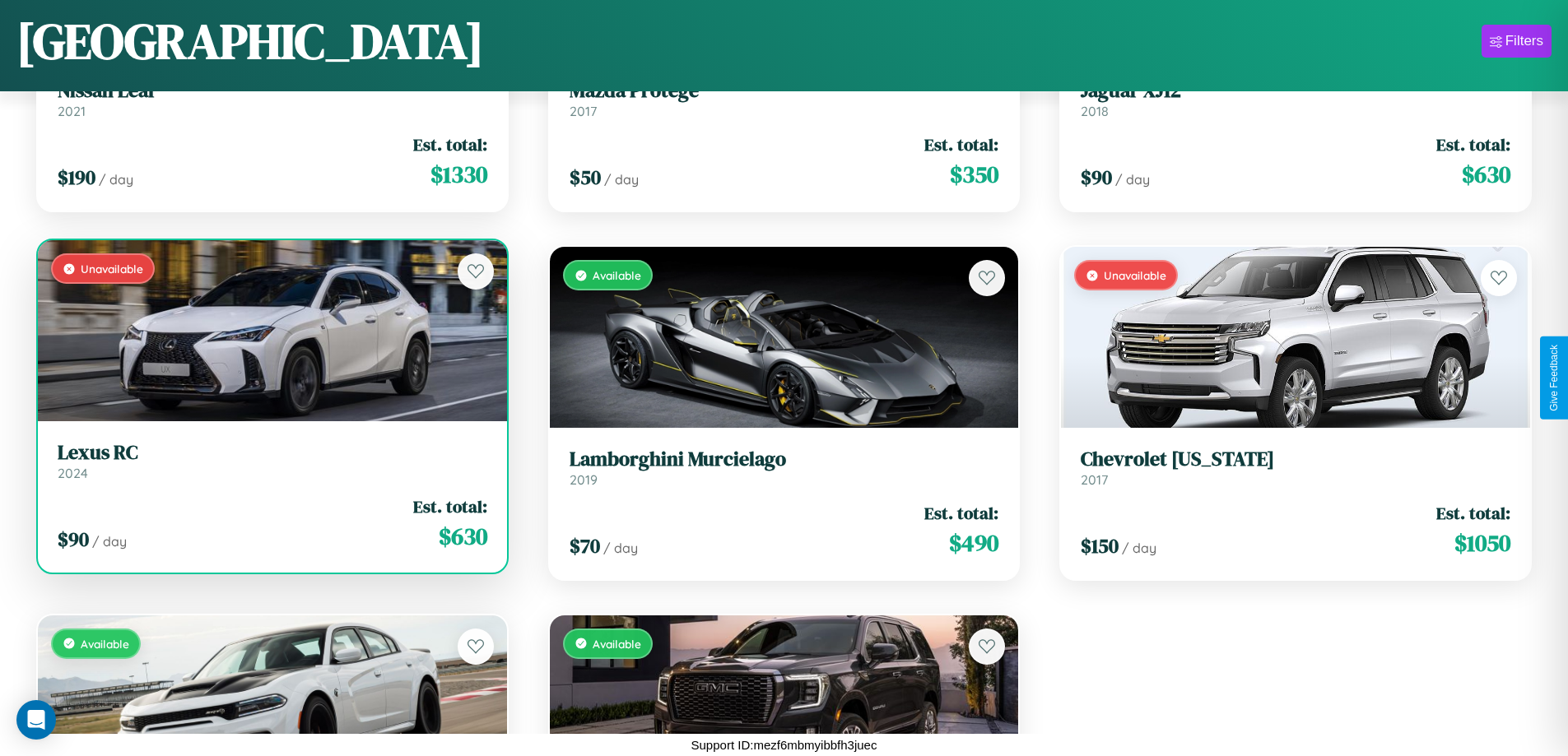
click at [270, 331] on div "Unavailable" at bounding box center [272, 331] width 469 height 181
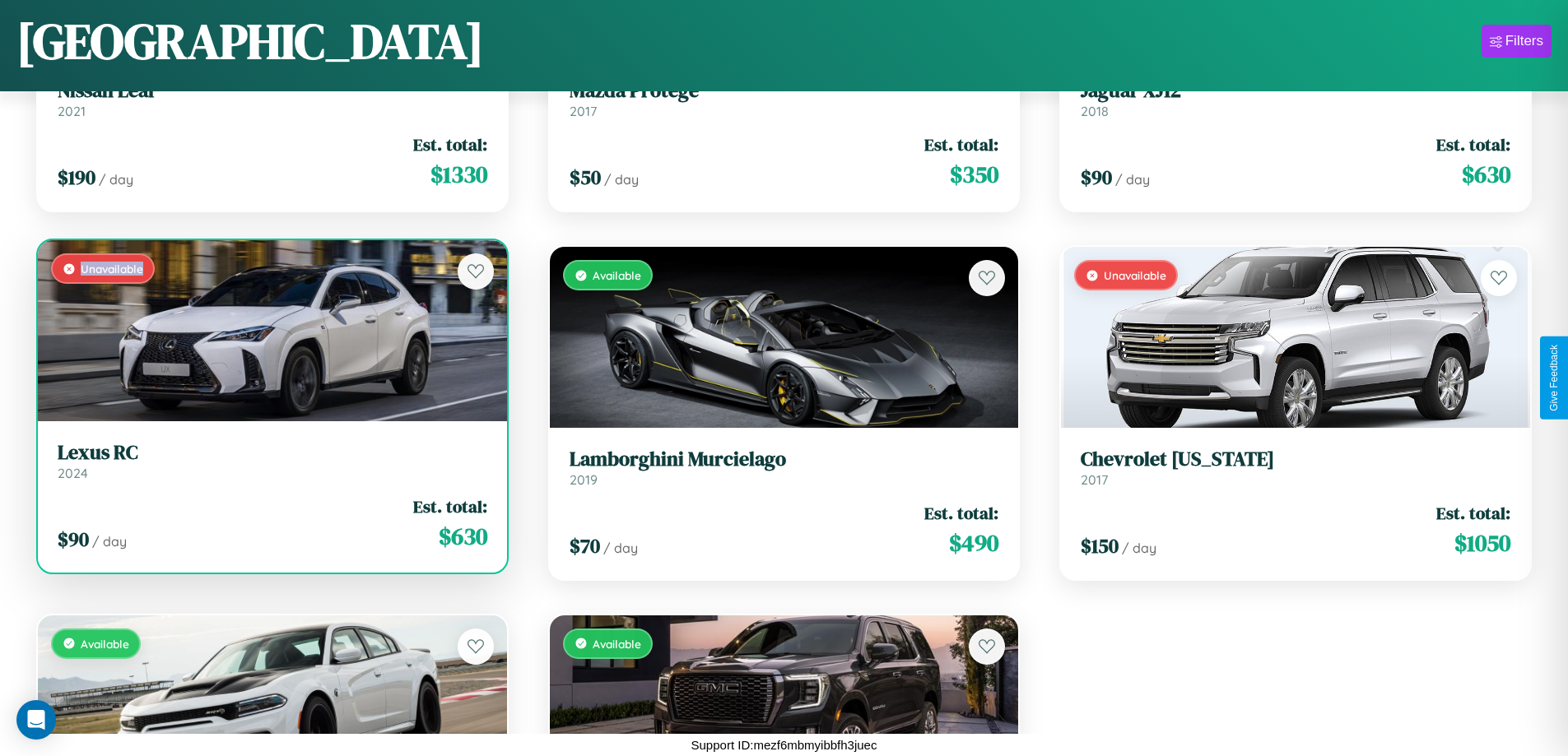
click at [270, 331] on div "Unavailable" at bounding box center [272, 331] width 469 height 181
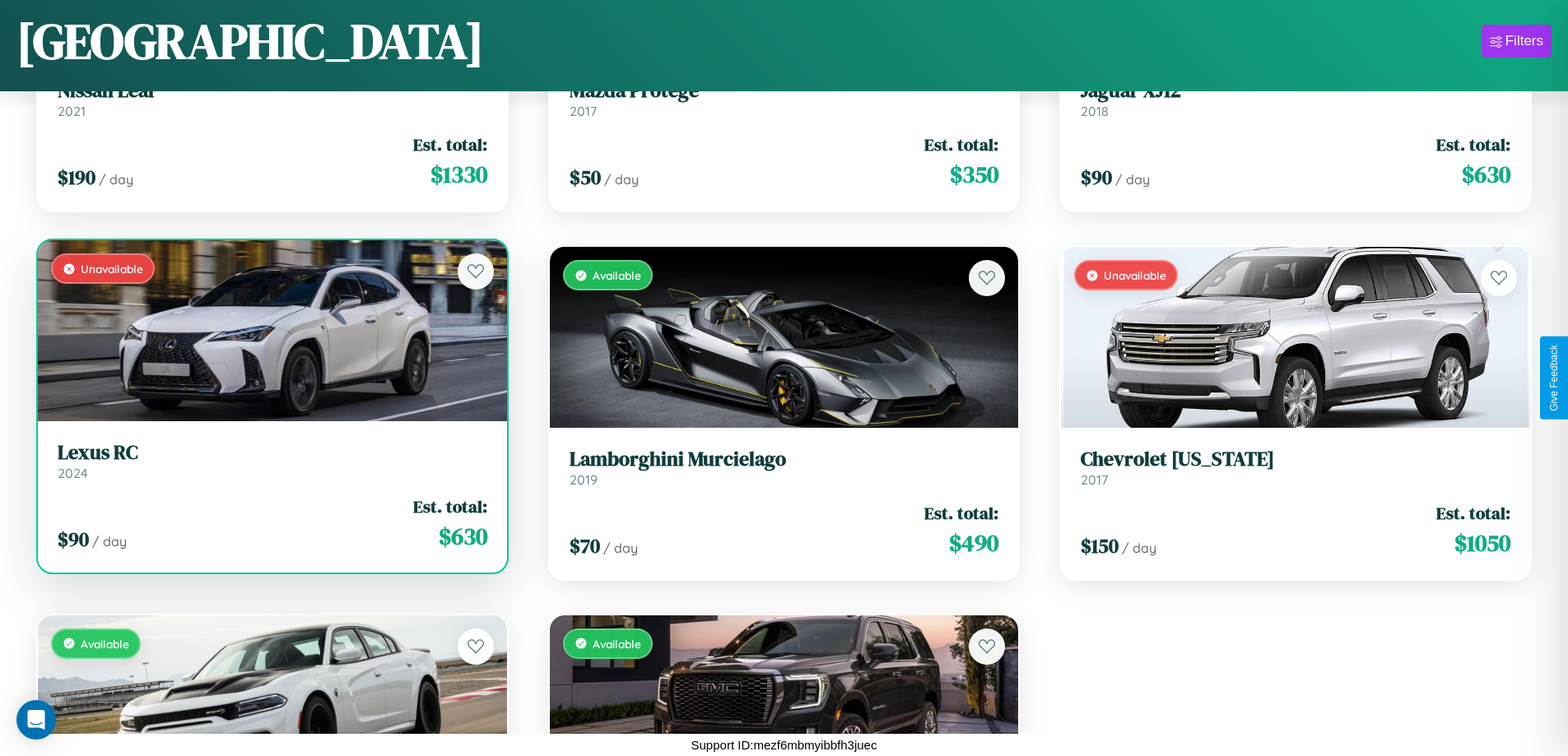
click at [270, 461] on h3 "Lexus RC" at bounding box center [272, 452] width 429 height 24
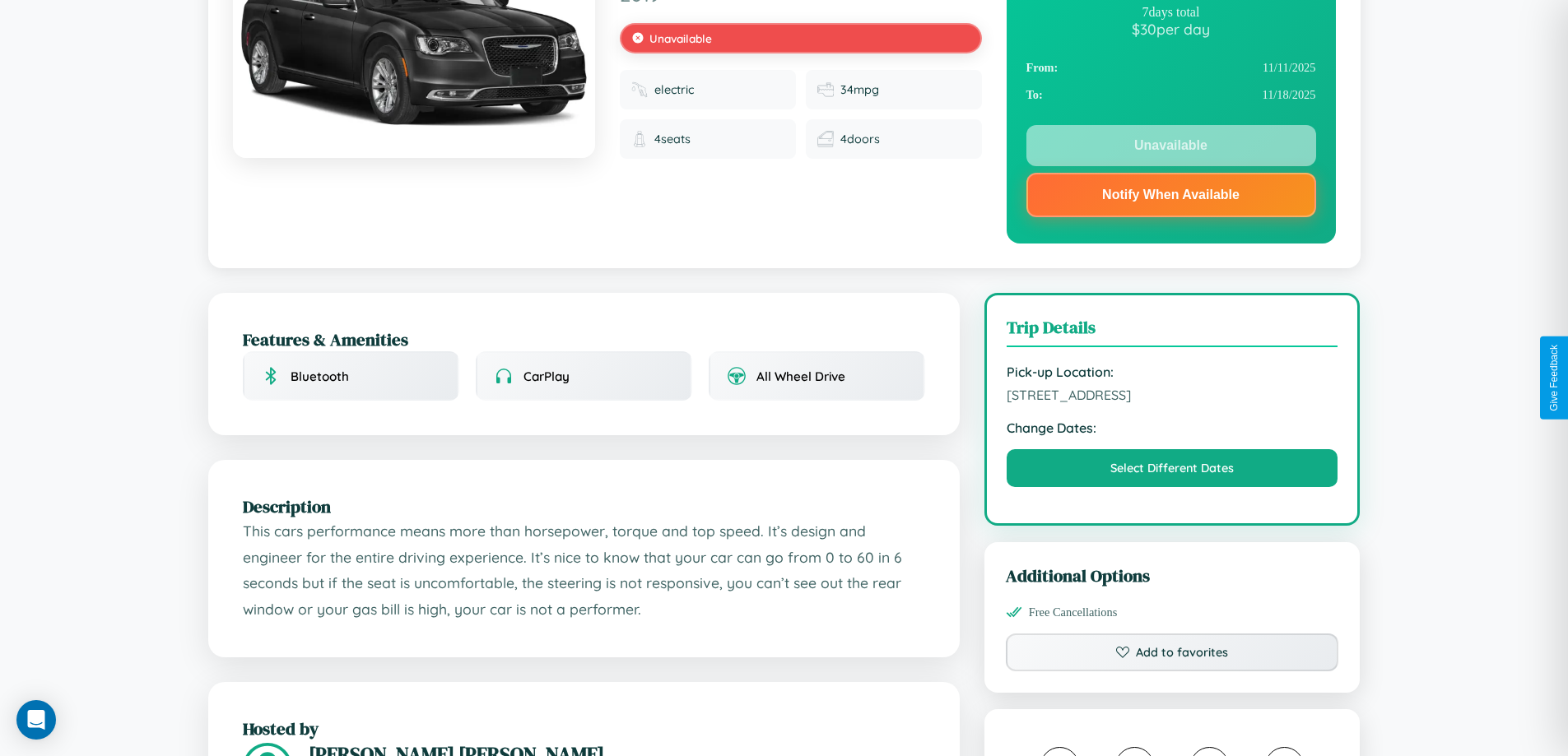
scroll to position [221, 0]
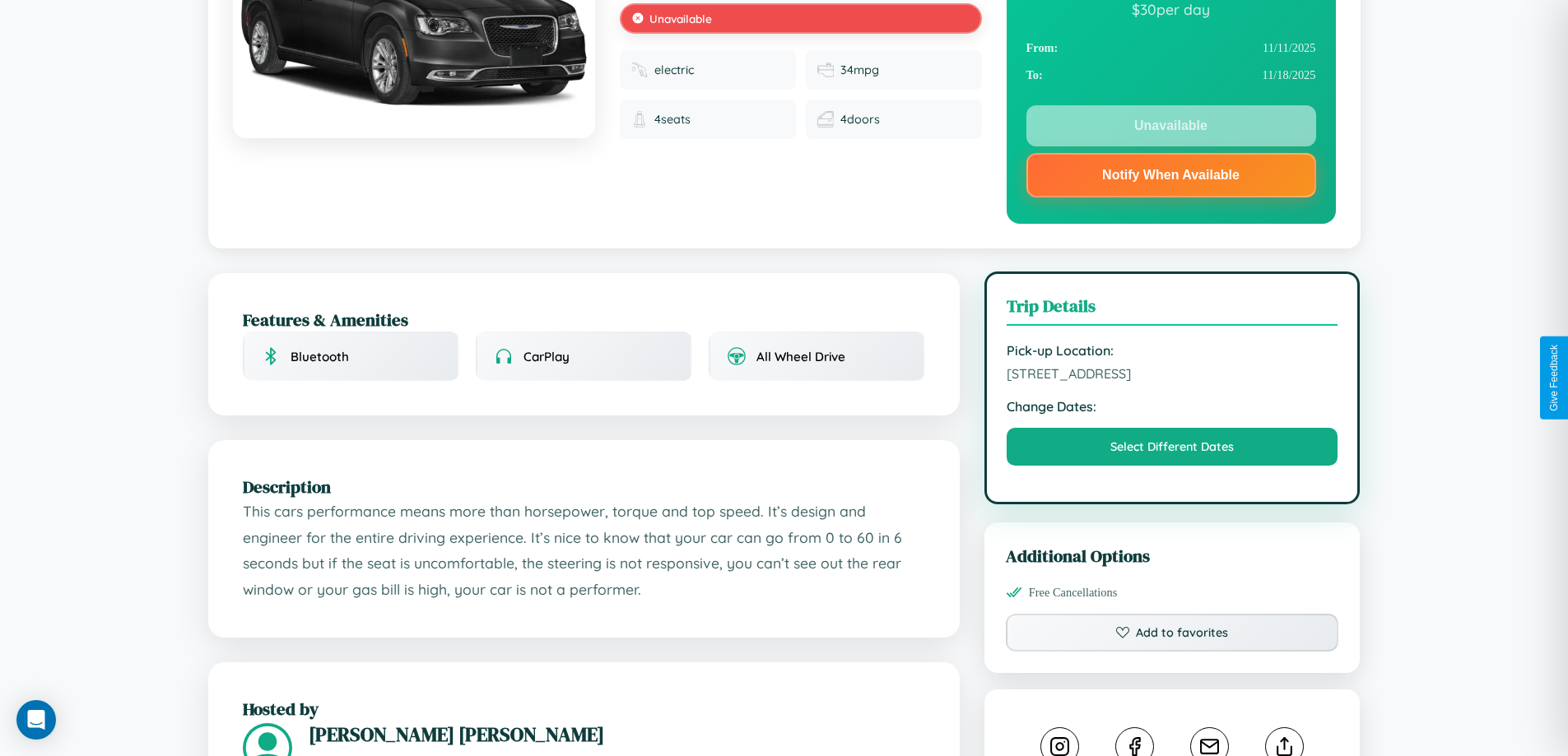
click at [1172, 377] on span "3278 Park Avenue Osaka 17564 Japan" at bounding box center [1172, 373] width 332 height 17
click at [1172, 376] on span "3278 Park Avenue Osaka 17564 Japan" at bounding box center [1172, 373] width 332 height 17
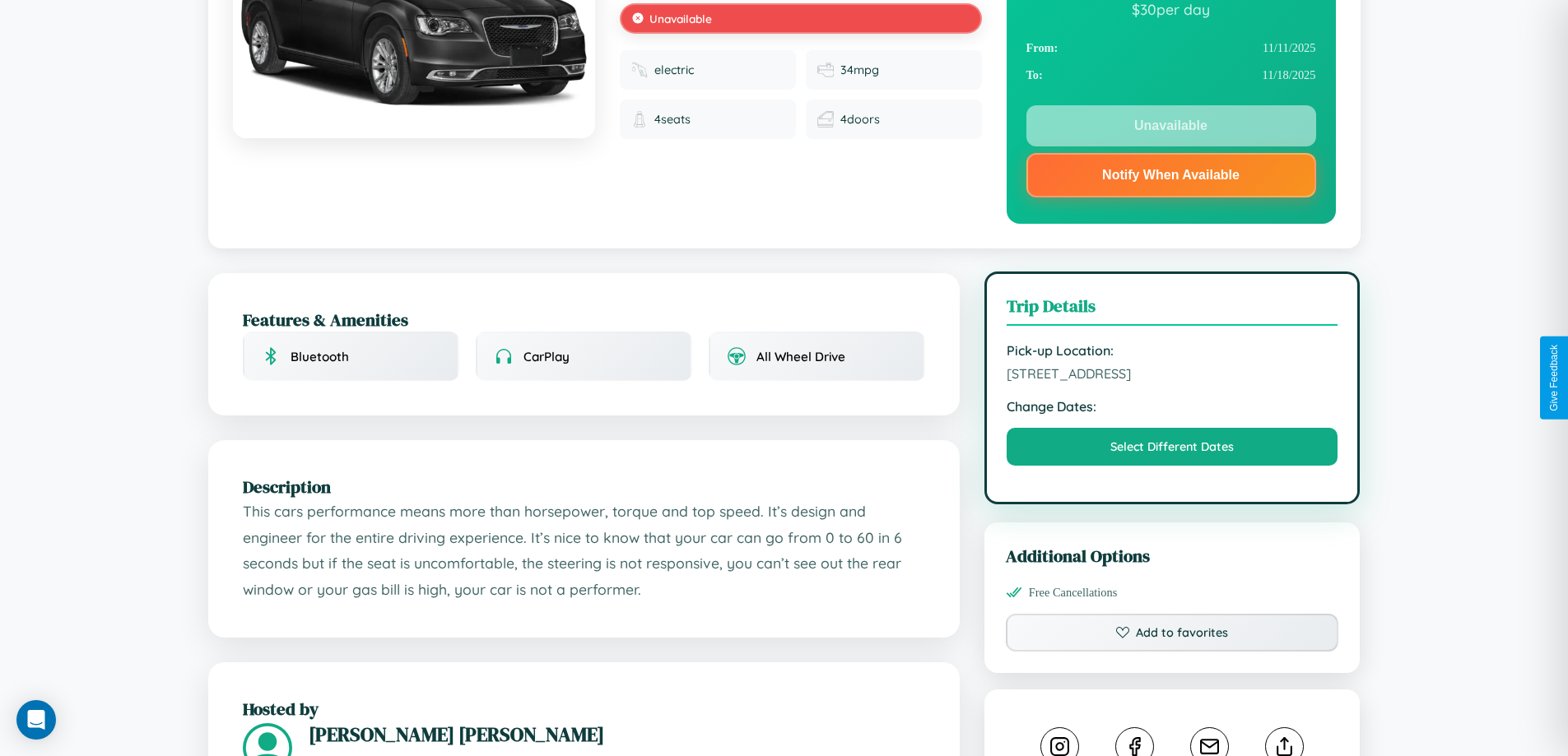
click at [1172, 376] on span "3278 Park Avenue Osaka 17564 Japan" at bounding box center [1172, 373] width 332 height 17
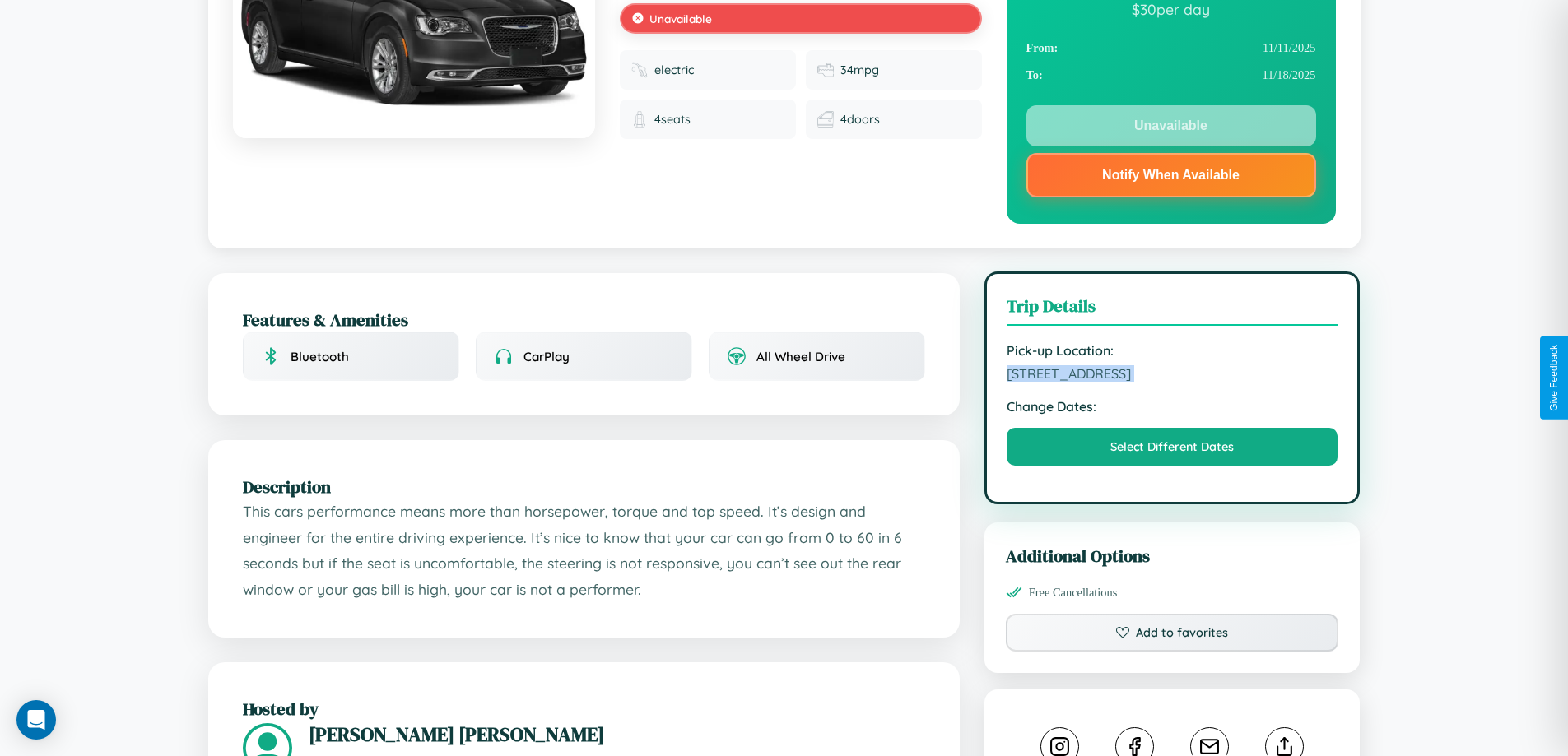
click at [1172, 376] on span "3278 Park Avenue Osaka 17564 Japan" at bounding box center [1172, 373] width 332 height 17
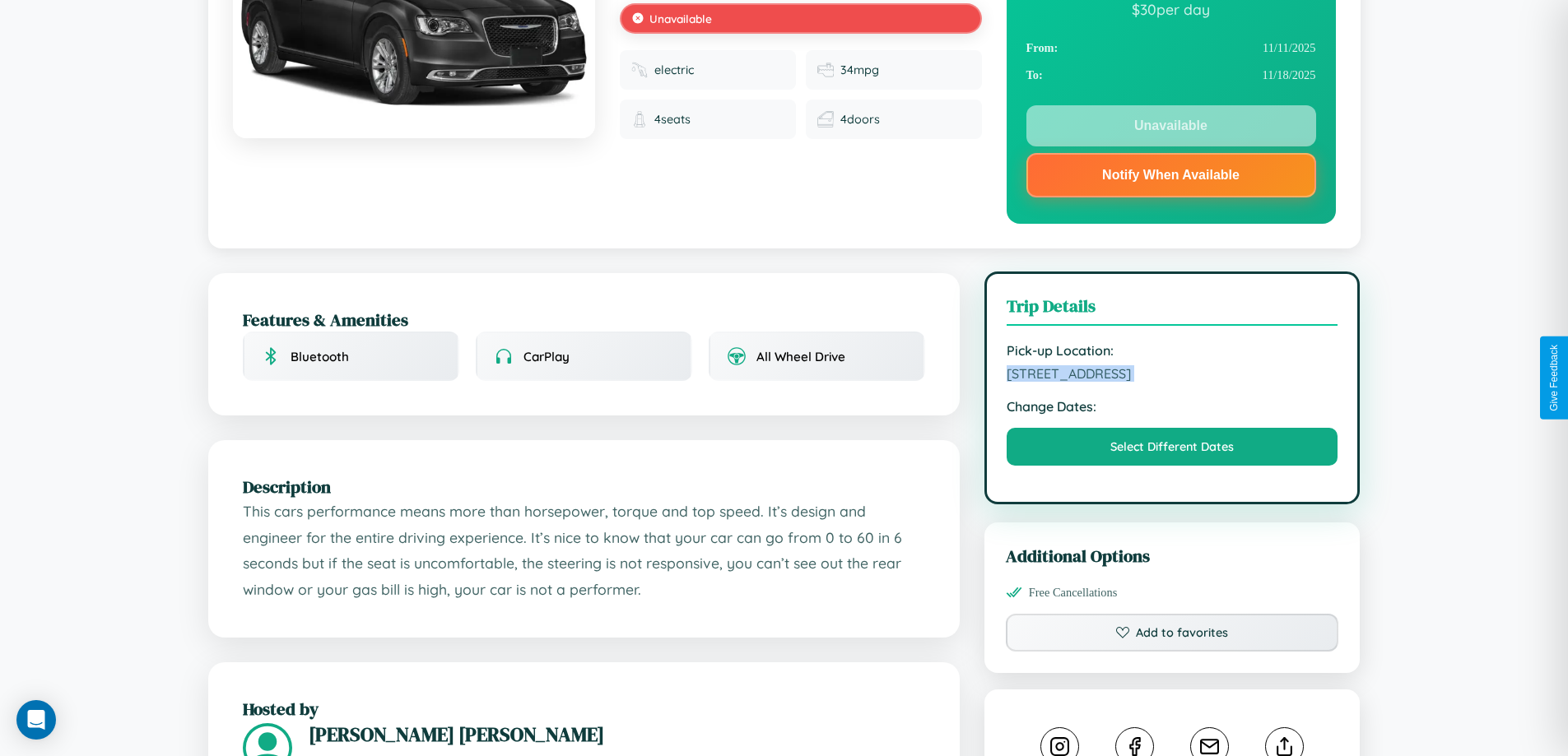
click at [1172, 376] on span "3278 Park Avenue Osaka 17564 Japan" at bounding box center [1172, 373] width 332 height 17
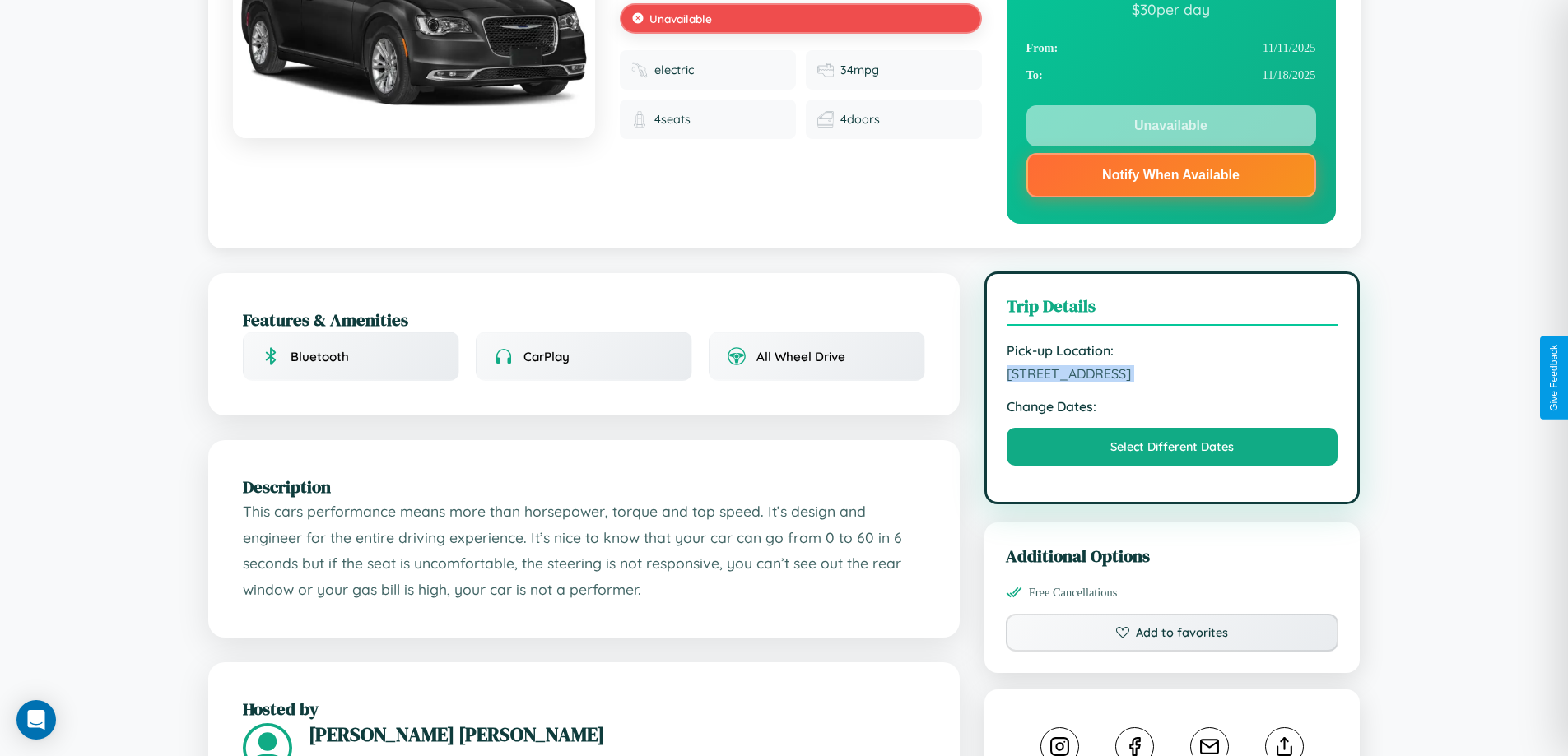
click at [1172, 376] on span "3278 Park Avenue Osaka 17564 Japan" at bounding box center [1172, 373] width 332 height 17
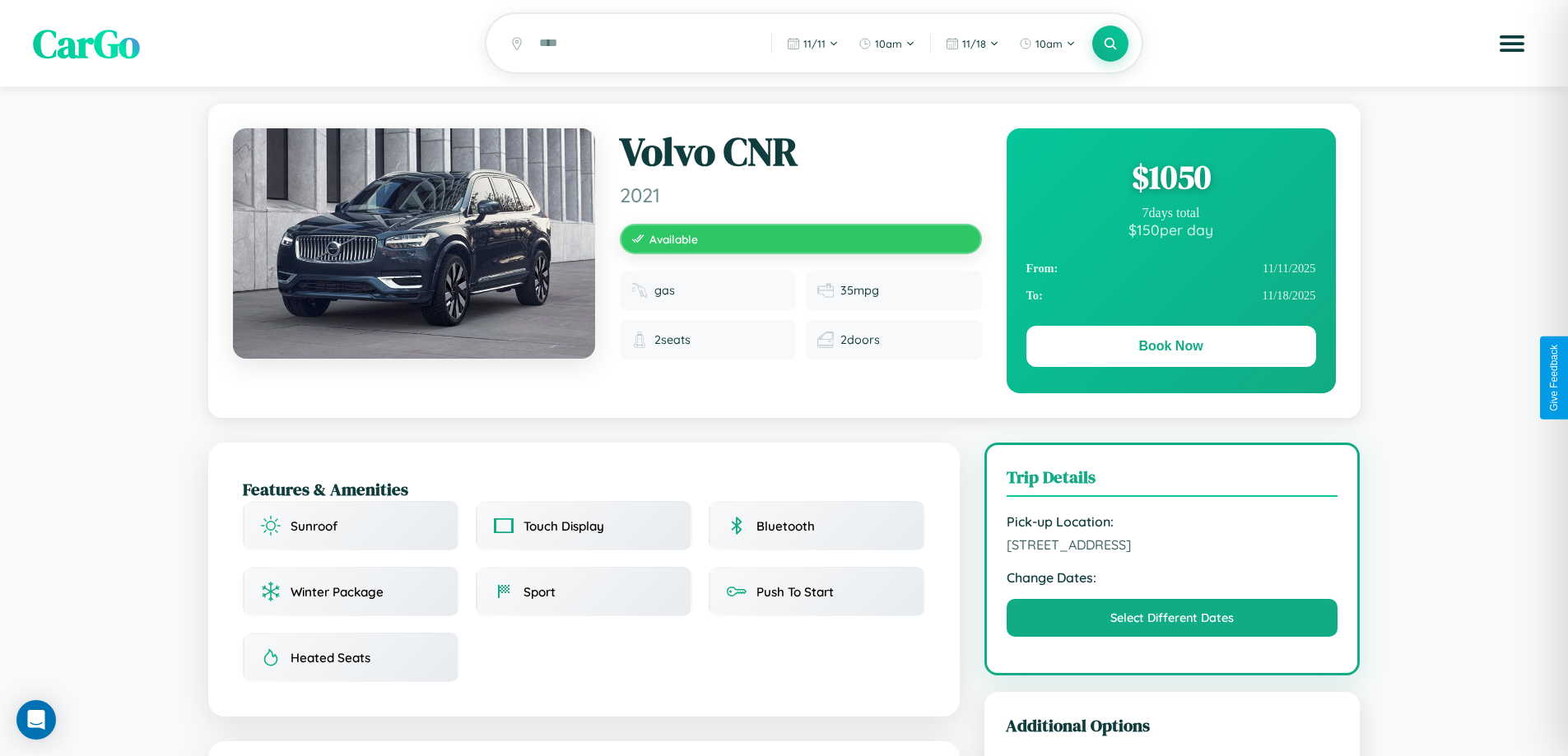
scroll to position [170, 0]
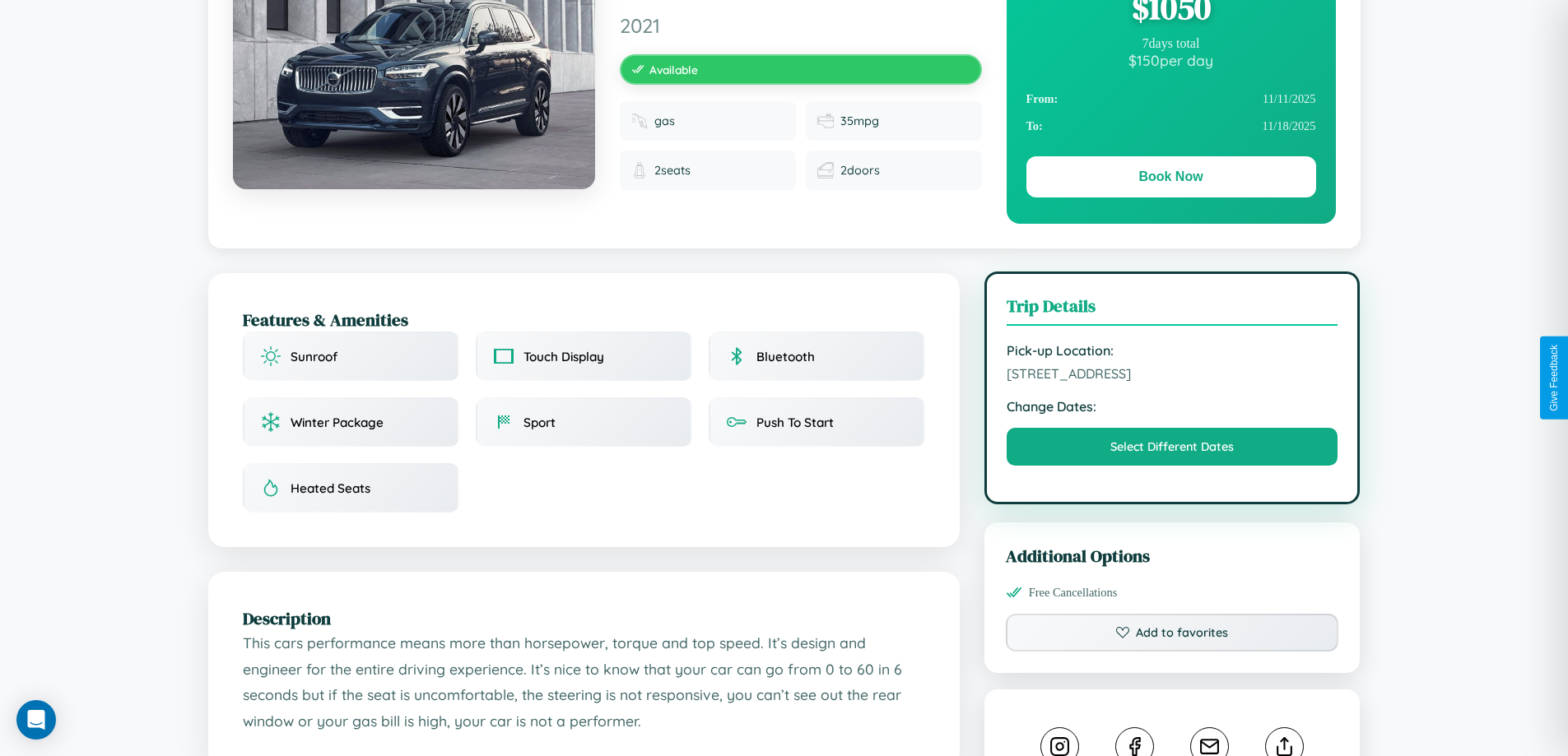
click at [1172, 376] on span "6870 Fifth Street Osaka 94537 Japan" at bounding box center [1172, 373] width 332 height 17
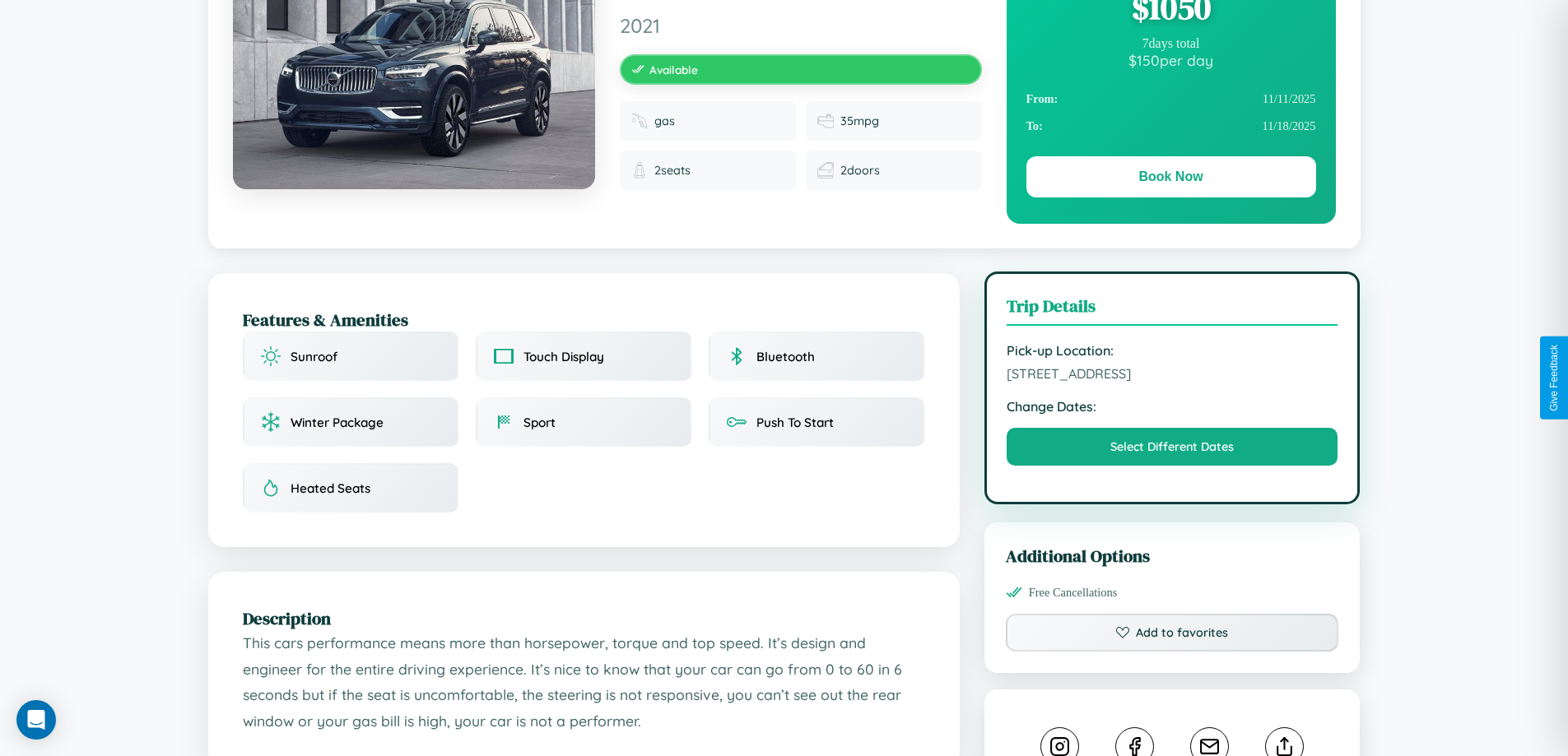
click at [1172, 376] on span "6870 Fifth Street Osaka 94537 Japan" at bounding box center [1172, 373] width 332 height 17
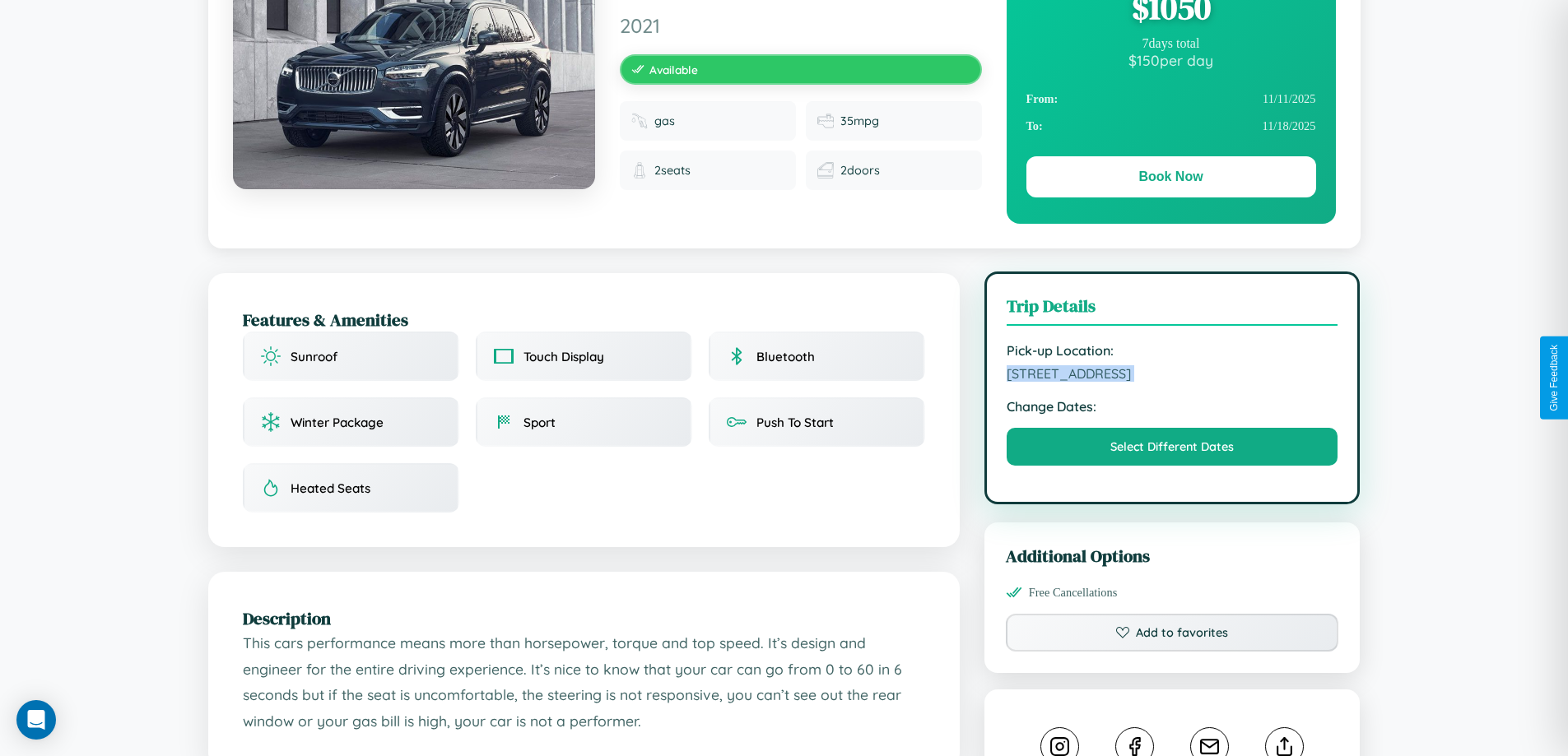
click at [1172, 376] on span "6870 Fifth Street Osaka 94537 Japan" at bounding box center [1172, 373] width 332 height 17
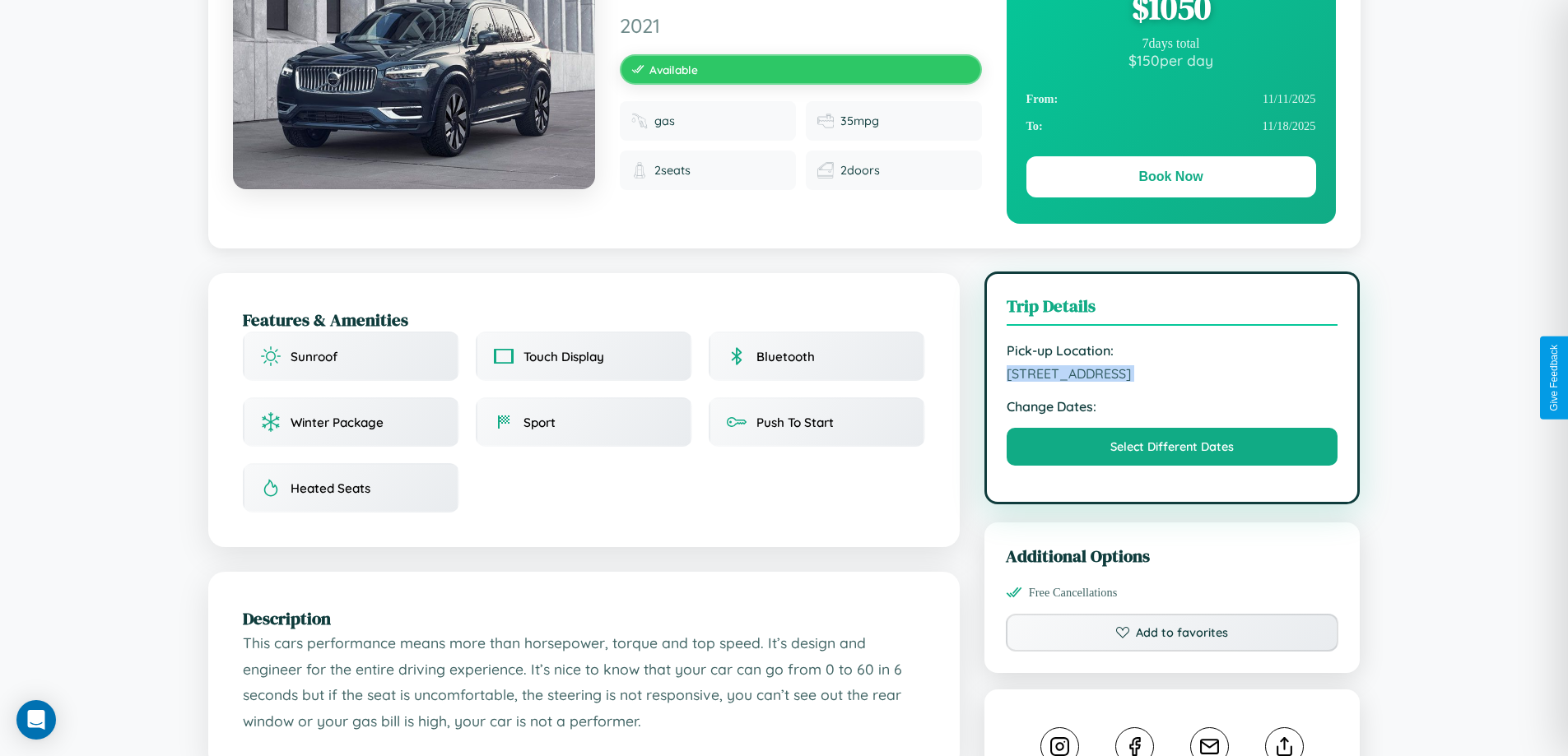
click at [1172, 376] on span "6870 Fifth Street Osaka 94537 Japan" at bounding box center [1172, 373] width 332 height 17
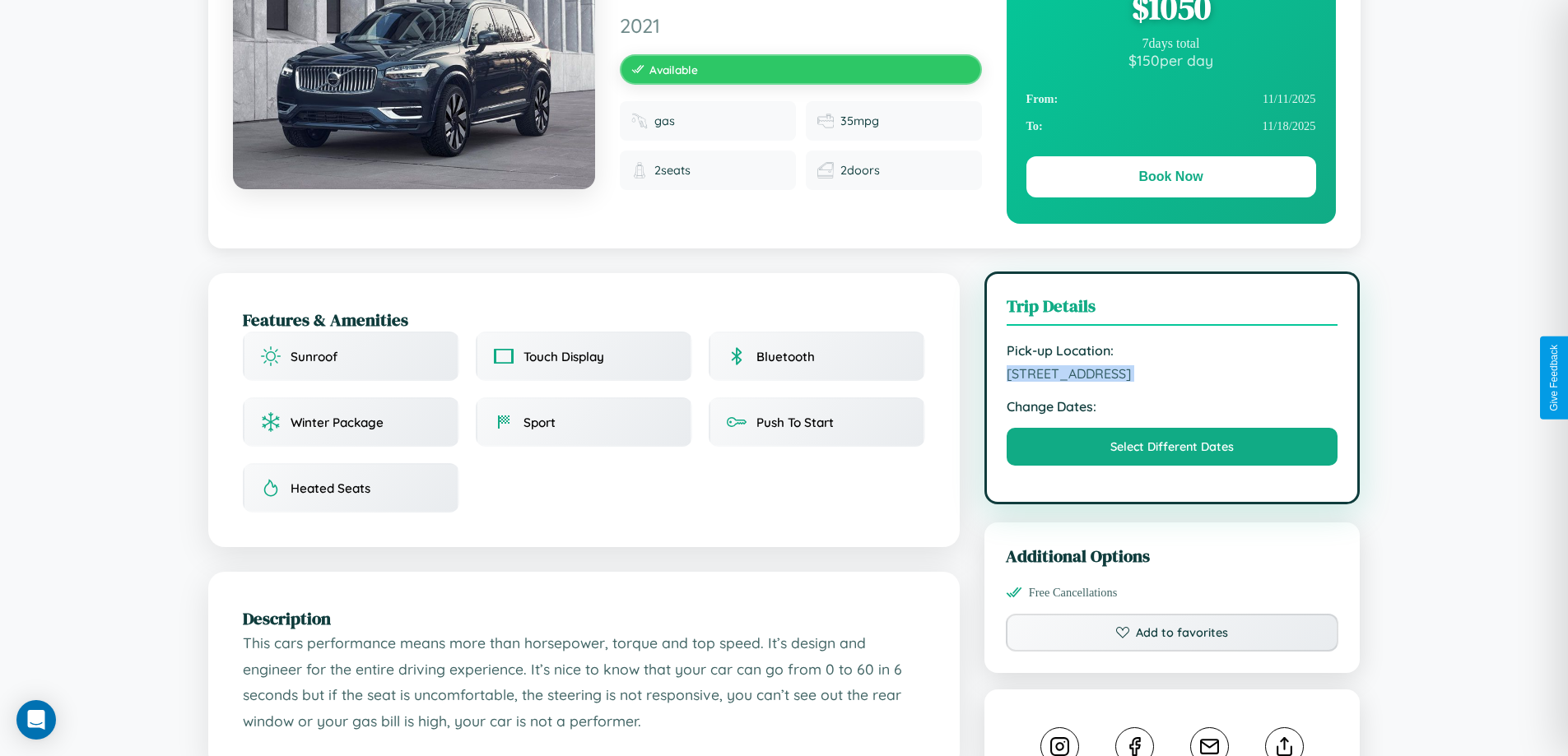
click at [1172, 376] on span "6870 Fifth Street Osaka 94537 Japan" at bounding box center [1172, 373] width 332 height 17
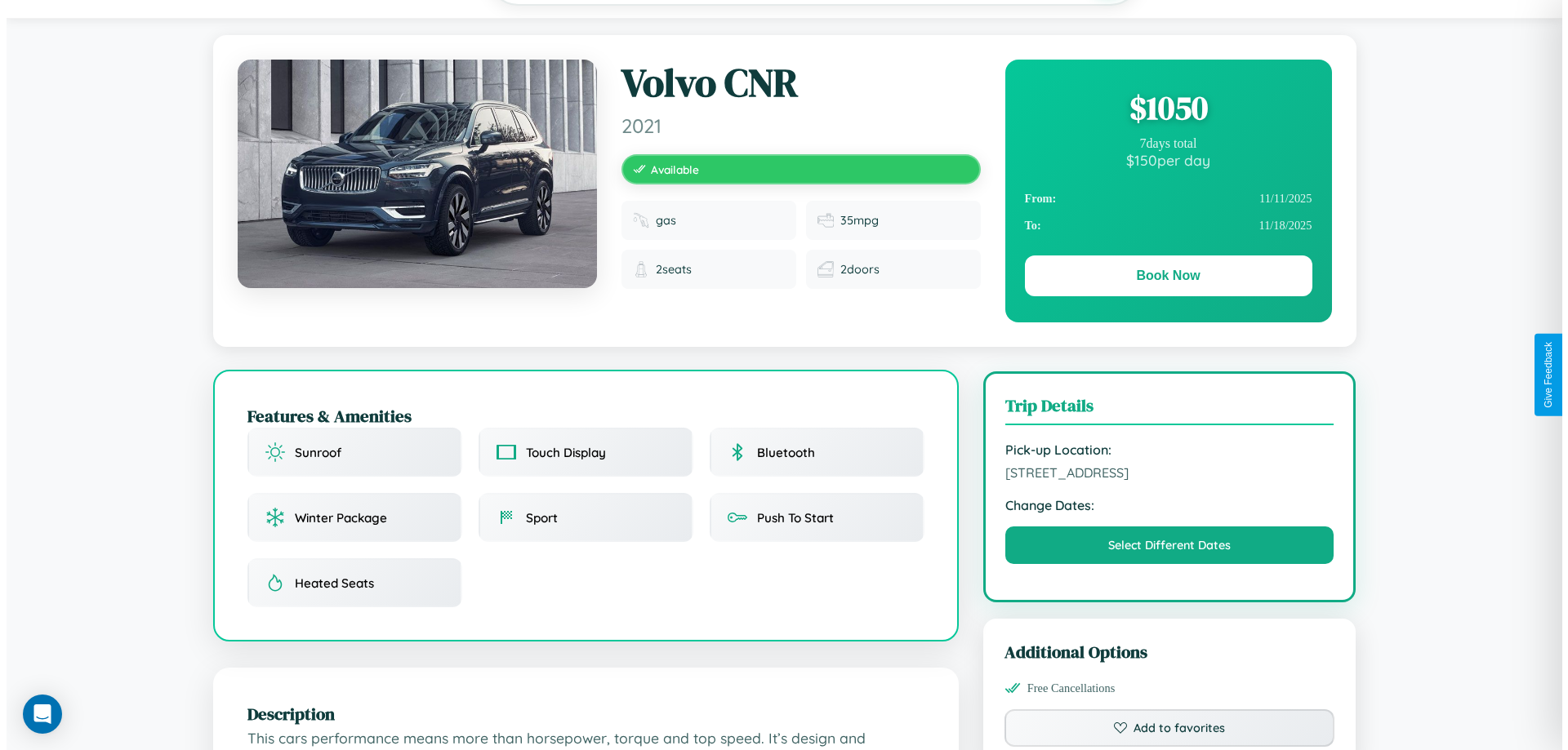
scroll to position [0, 0]
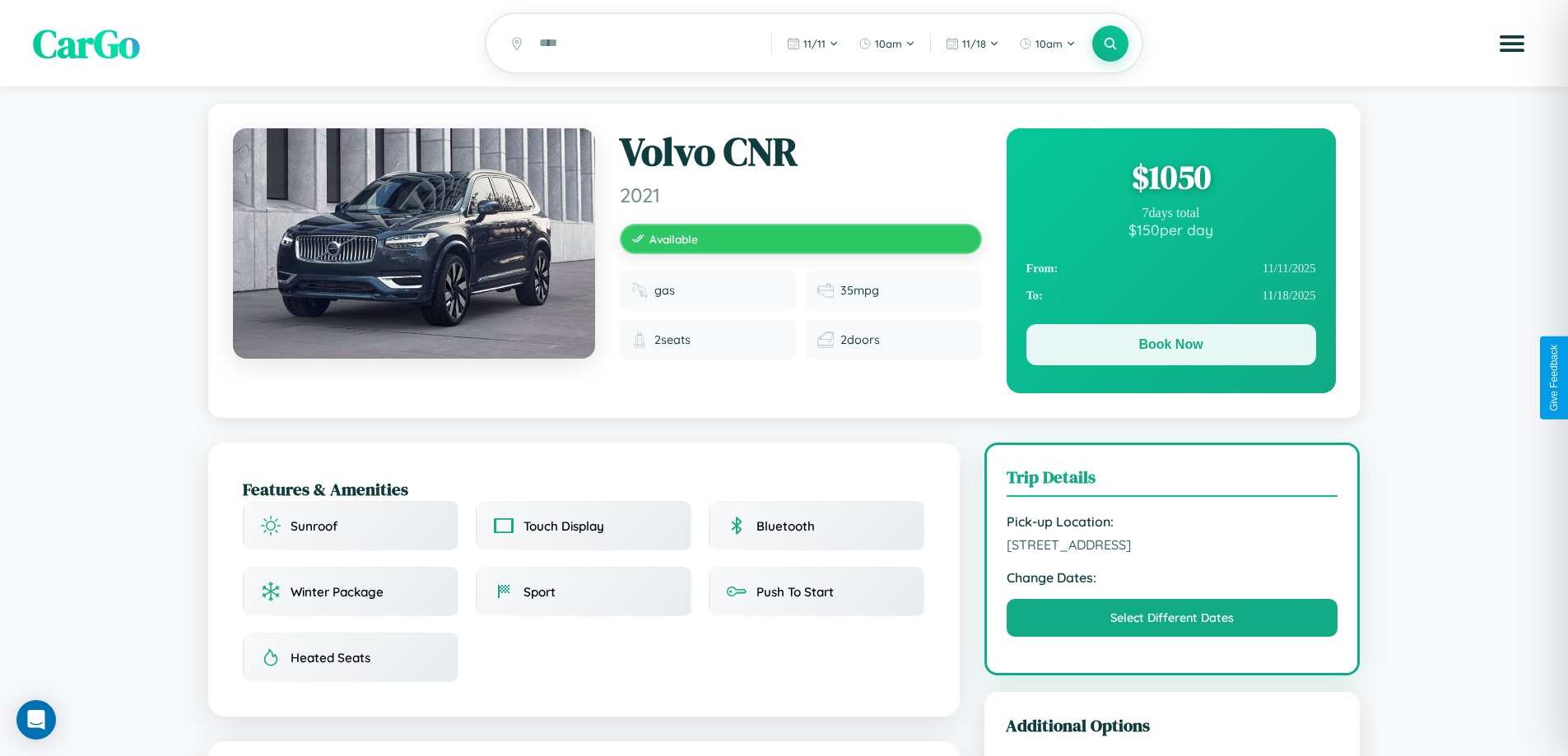
click at [1170, 348] on button "Book Now" at bounding box center [1170, 344] width 289 height 41
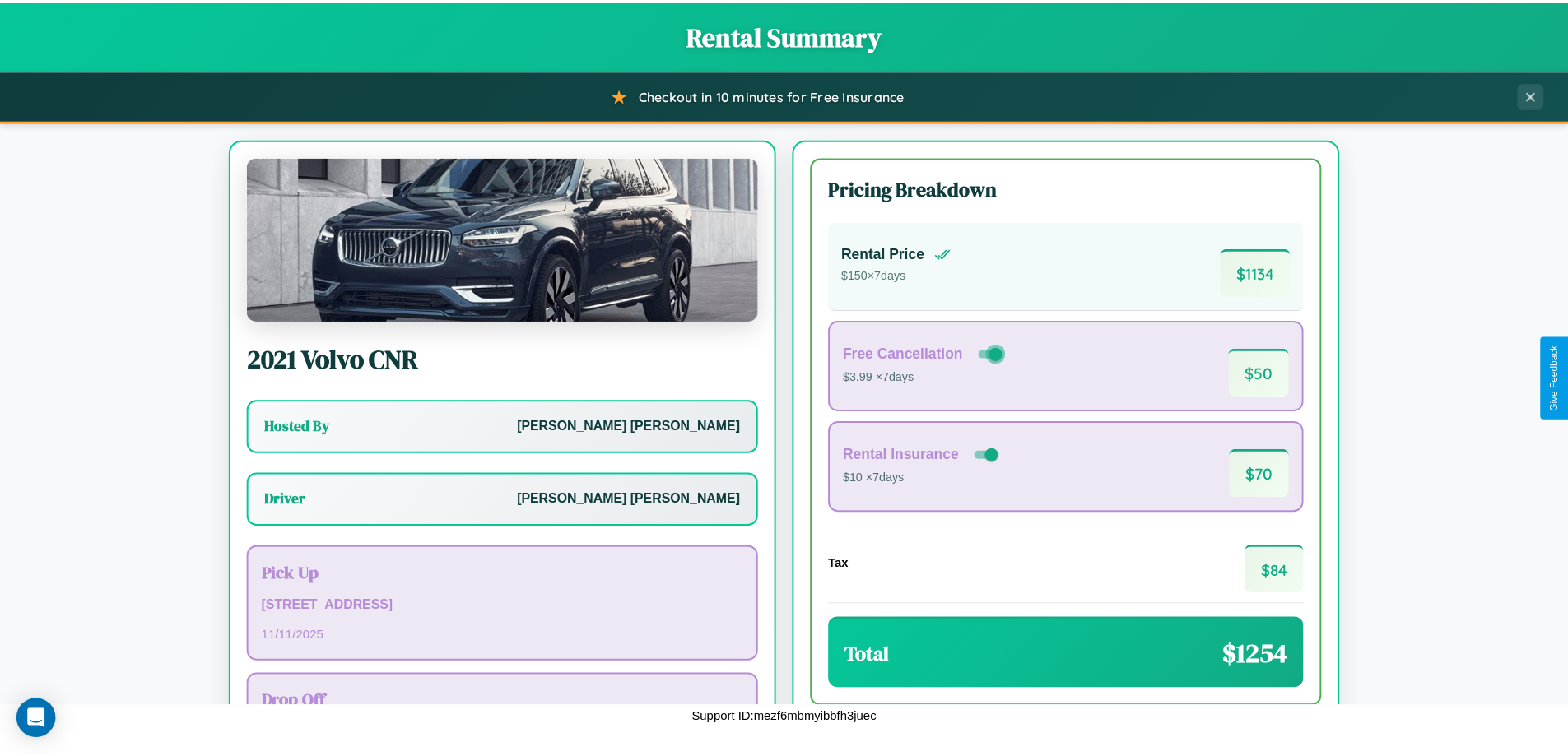
scroll to position [119, 0]
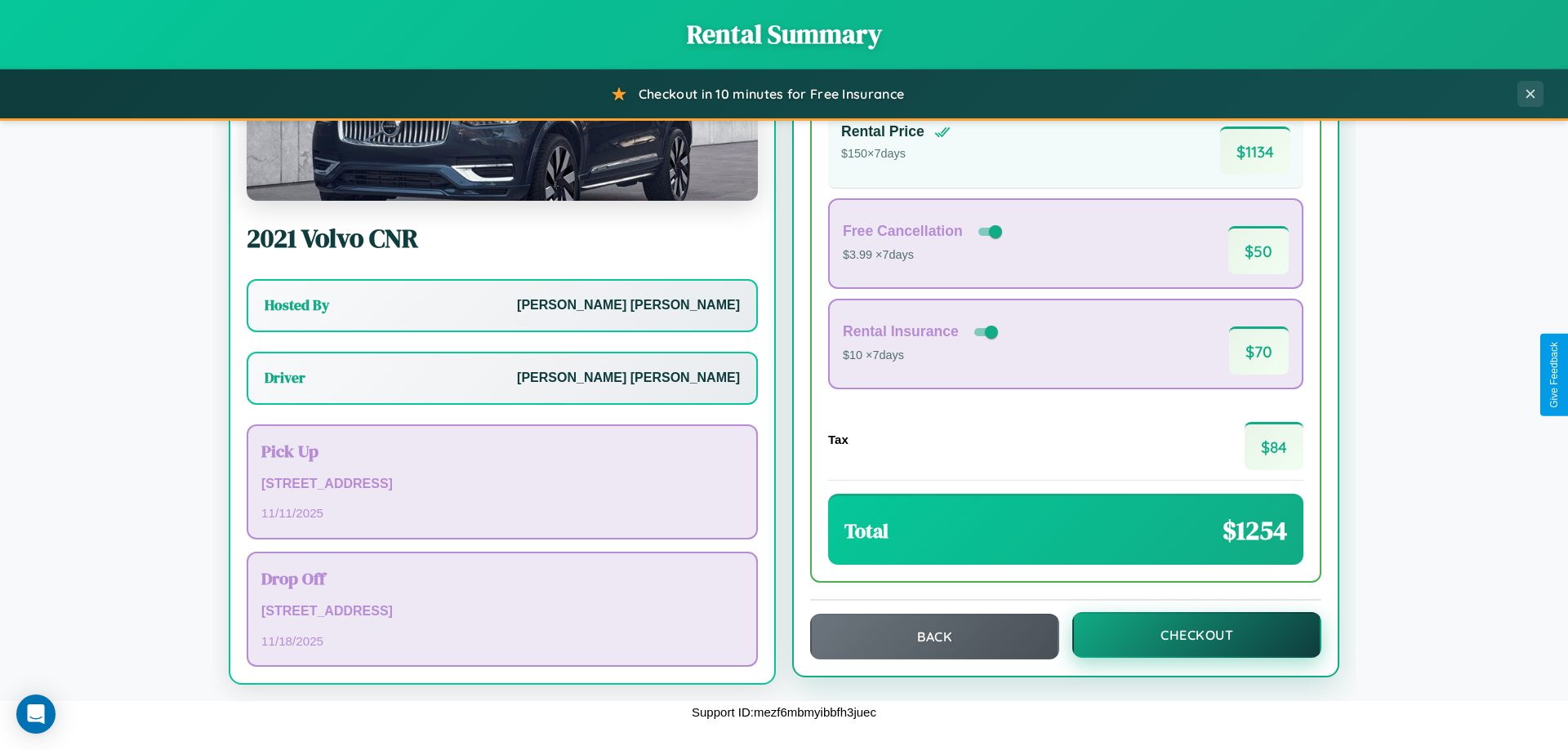
click at [1186, 636] on button "Checkout" at bounding box center [1196, 635] width 249 height 45
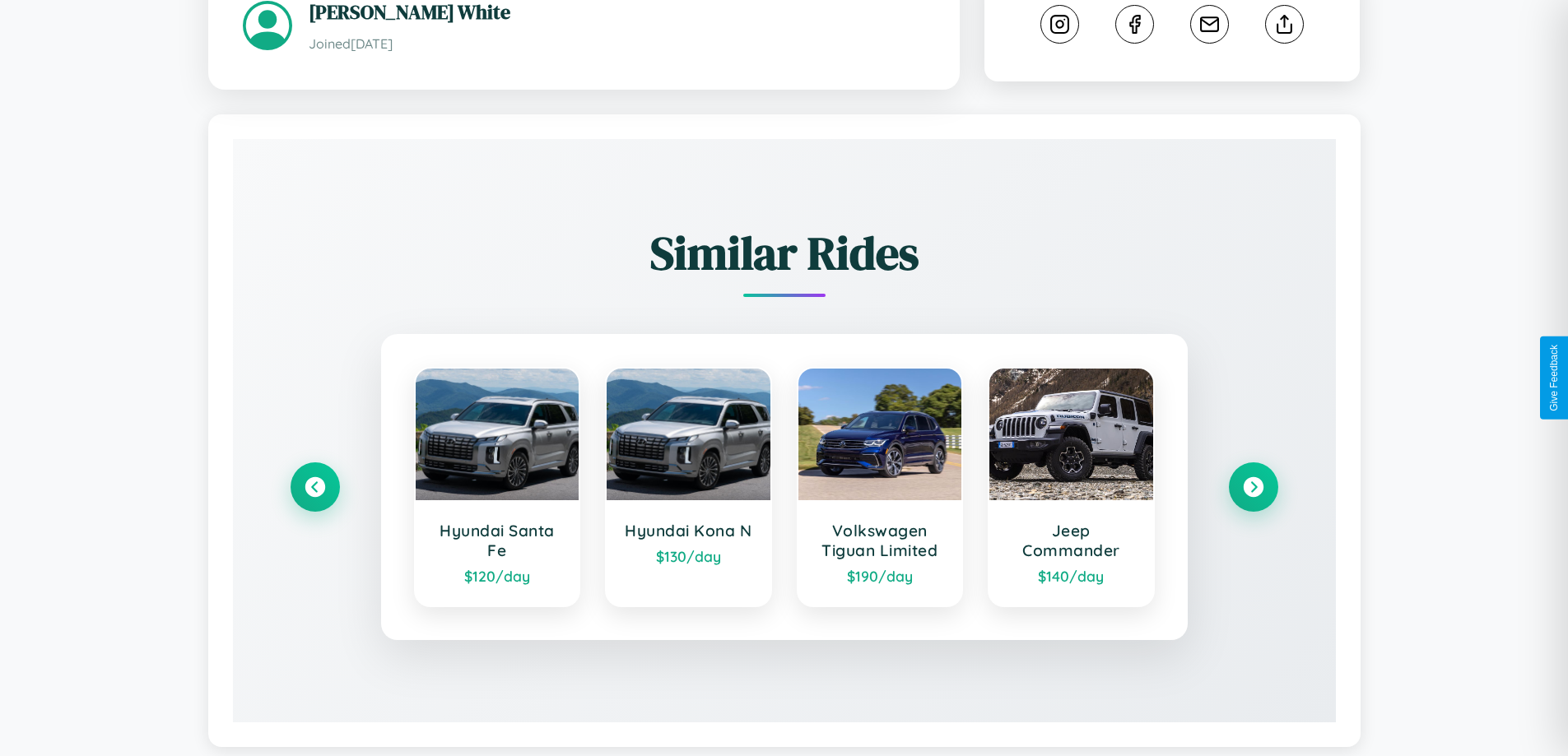
scroll to position [975, 0]
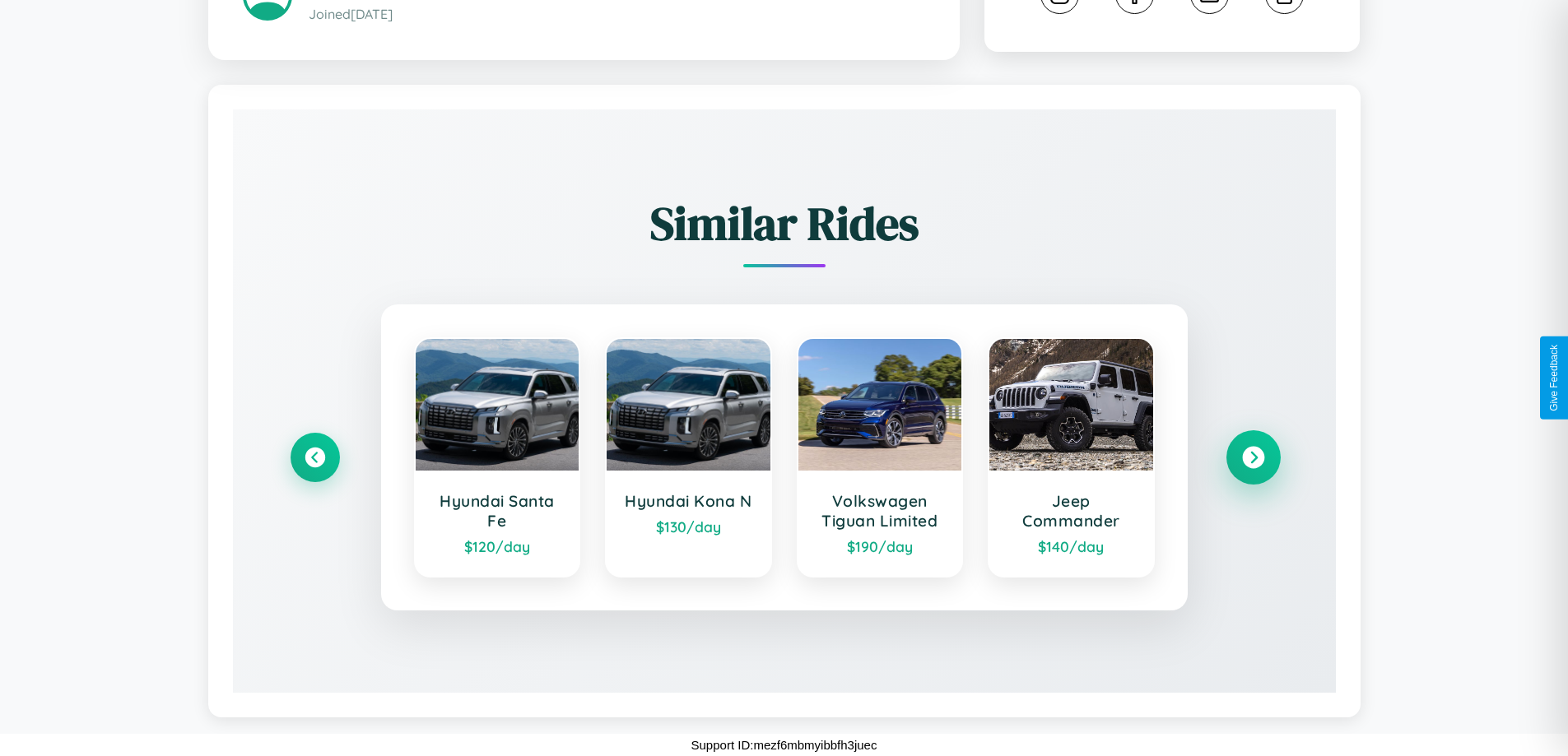
click at [1252, 458] on icon at bounding box center [1252, 458] width 22 height 22
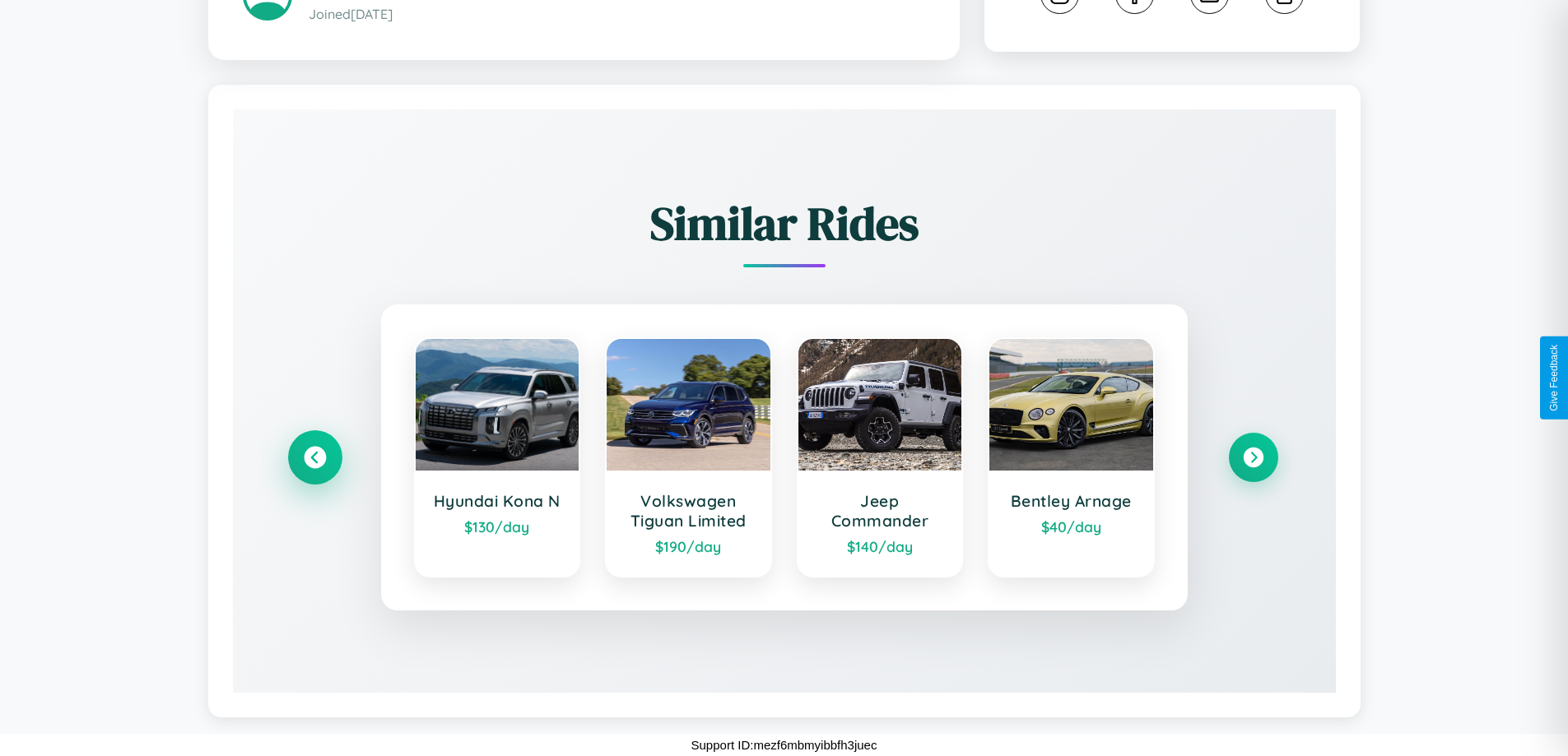
click at [314, 458] on icon at bounding box center [314, 458] width 22 height 22
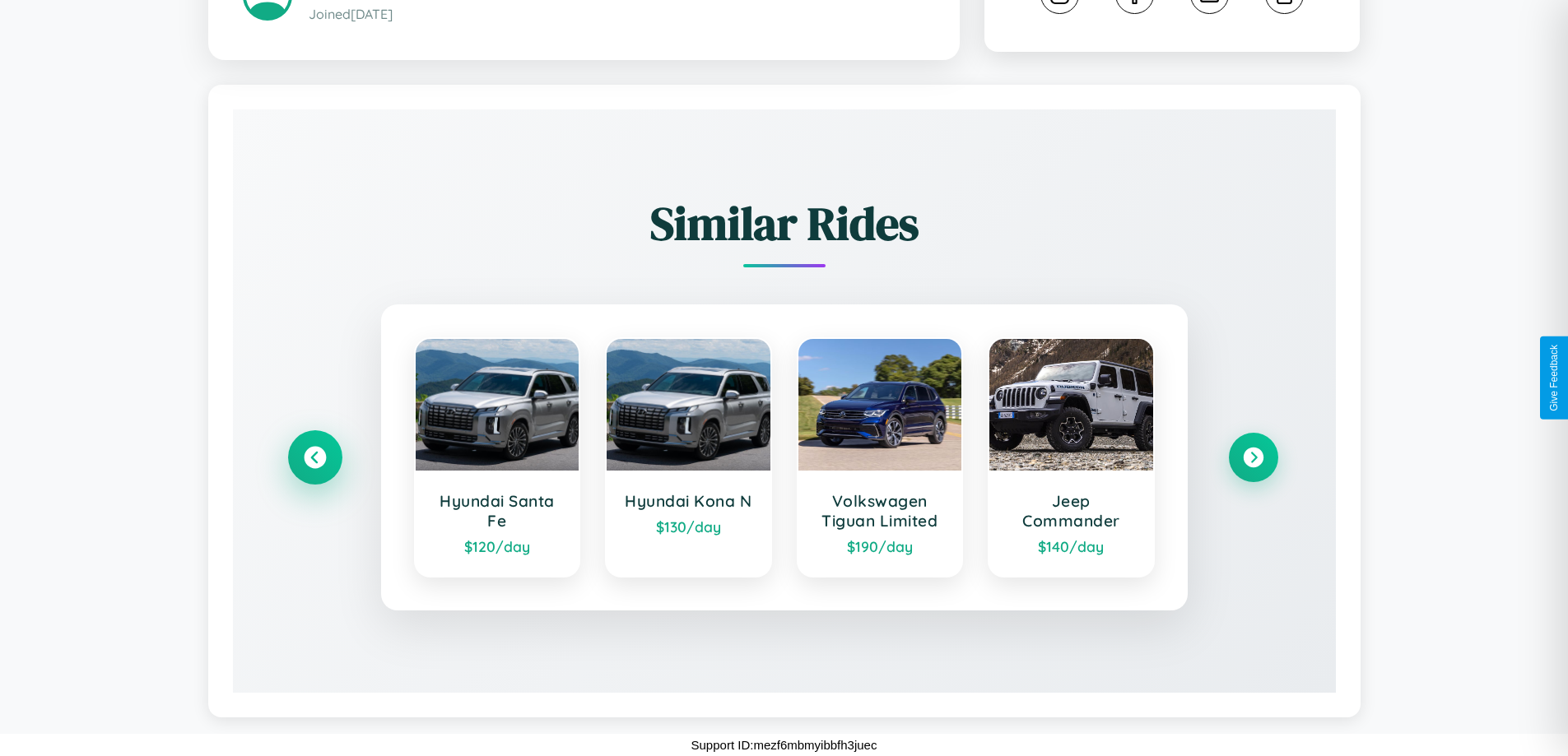
click at [314, 458] on icon at bounding box center [314, 458] width 22 height 22
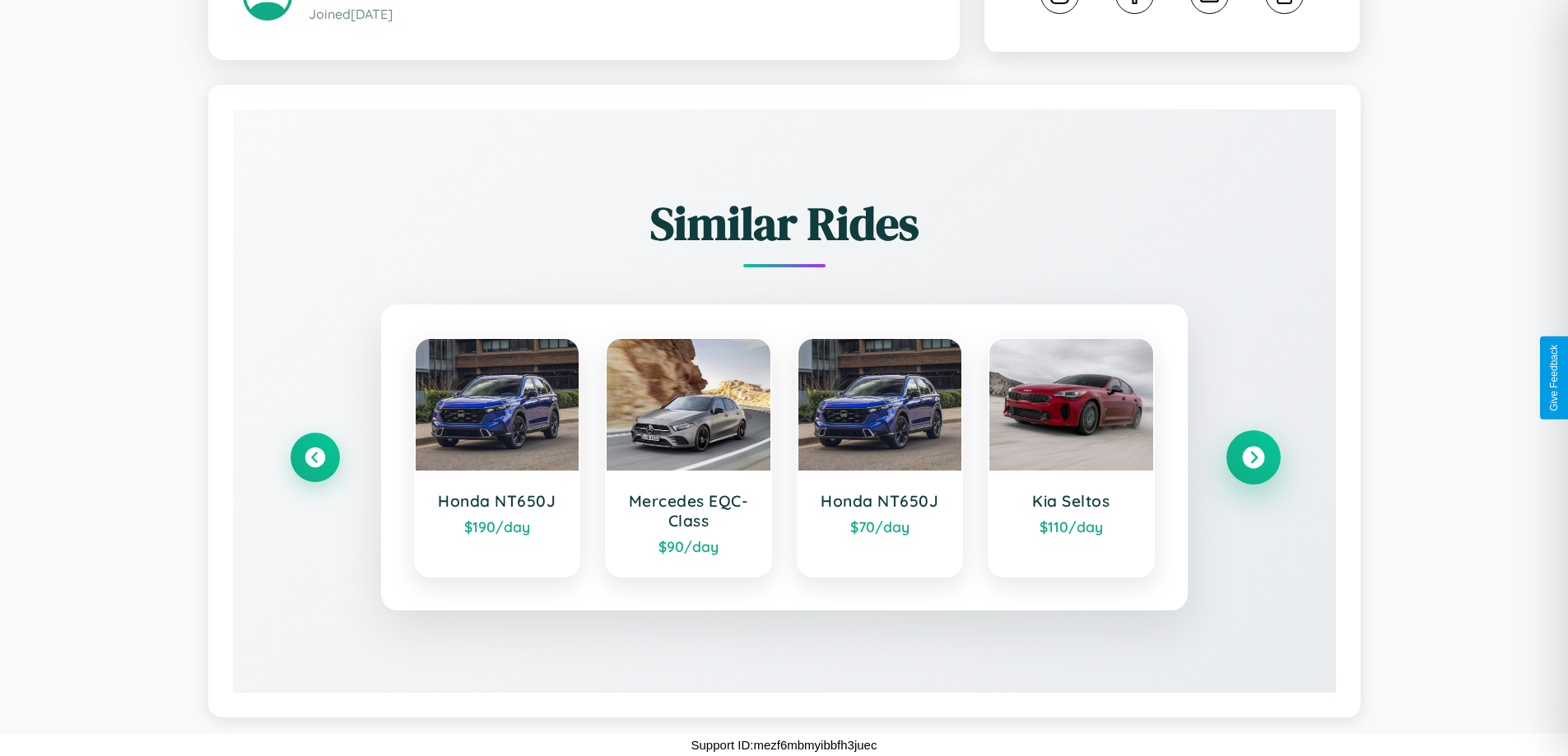
click at [1252, 458] on icon at bounding box center [1252, 458] width 22 height 22
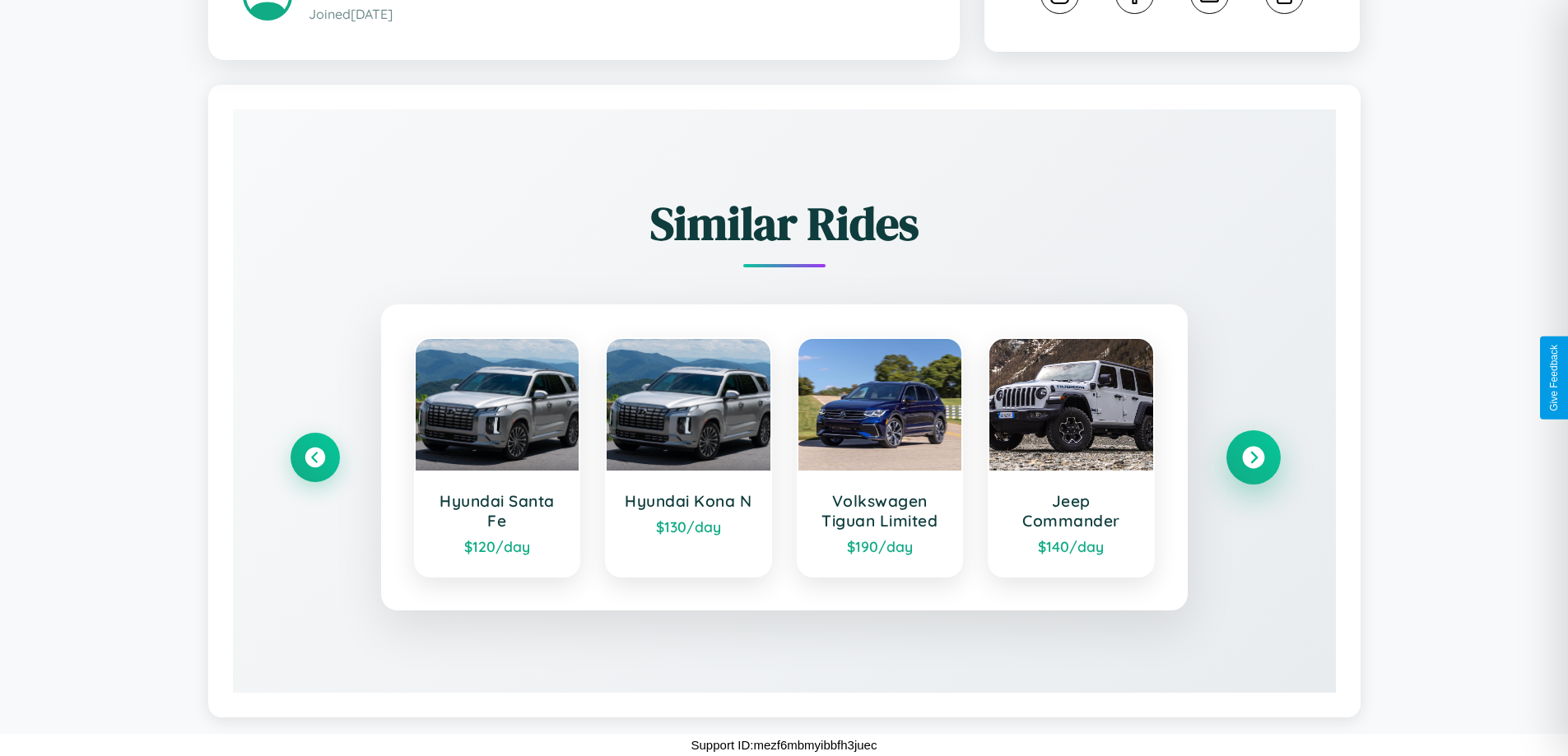
click at [1252, 458] on icon at bounding box center [1252, 458] width 22 height 22
